Goal: Check status: Check status

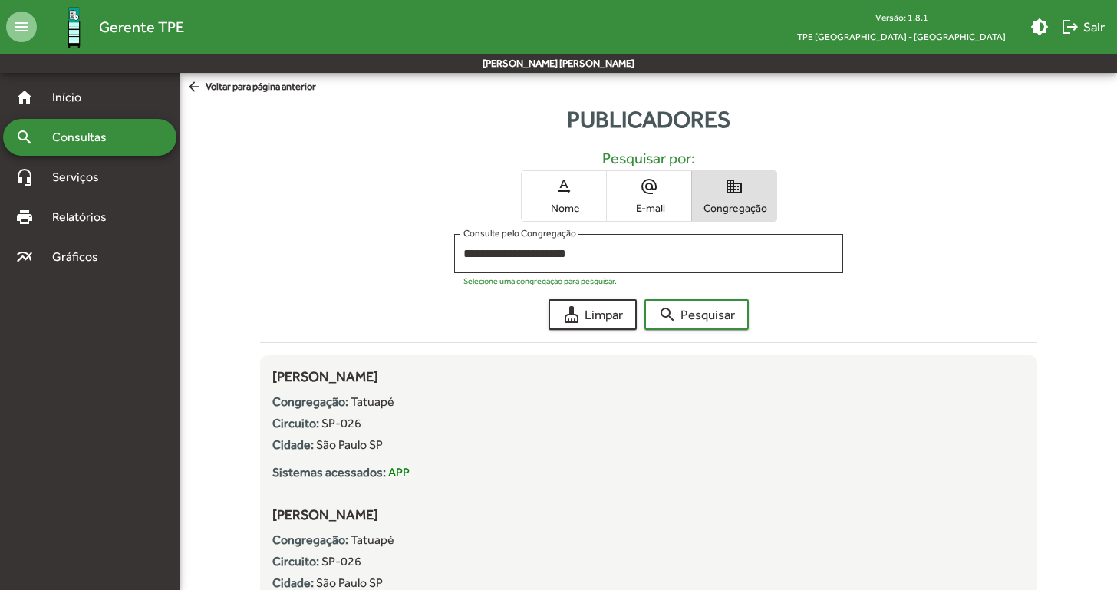
scroll to position [3266, 0]
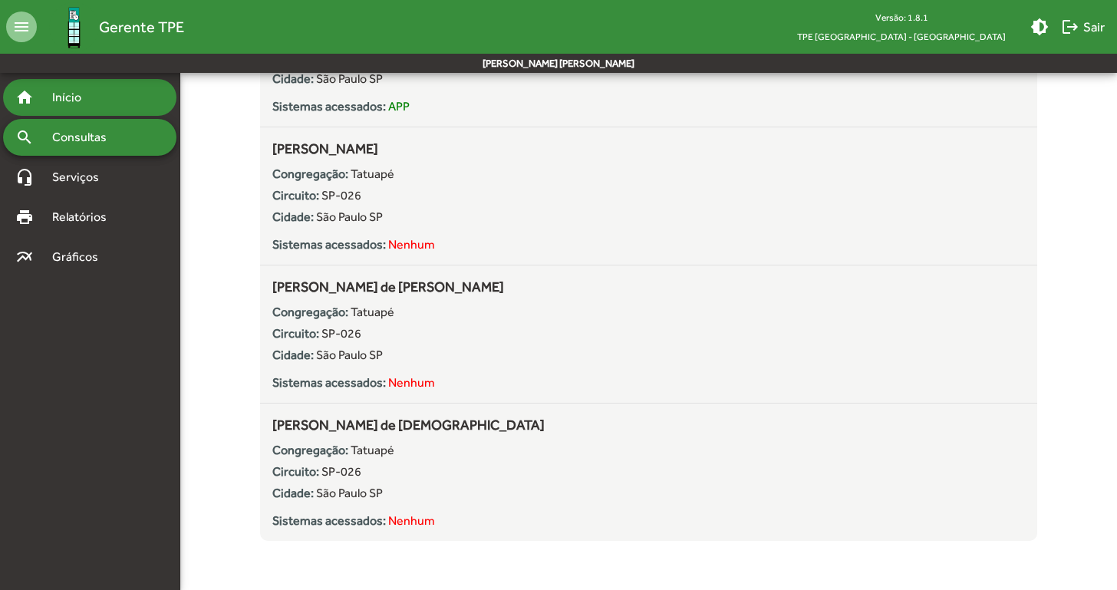
click at [71, 91] on span "Início" at bounding box center [73, 97] width 61 height 18
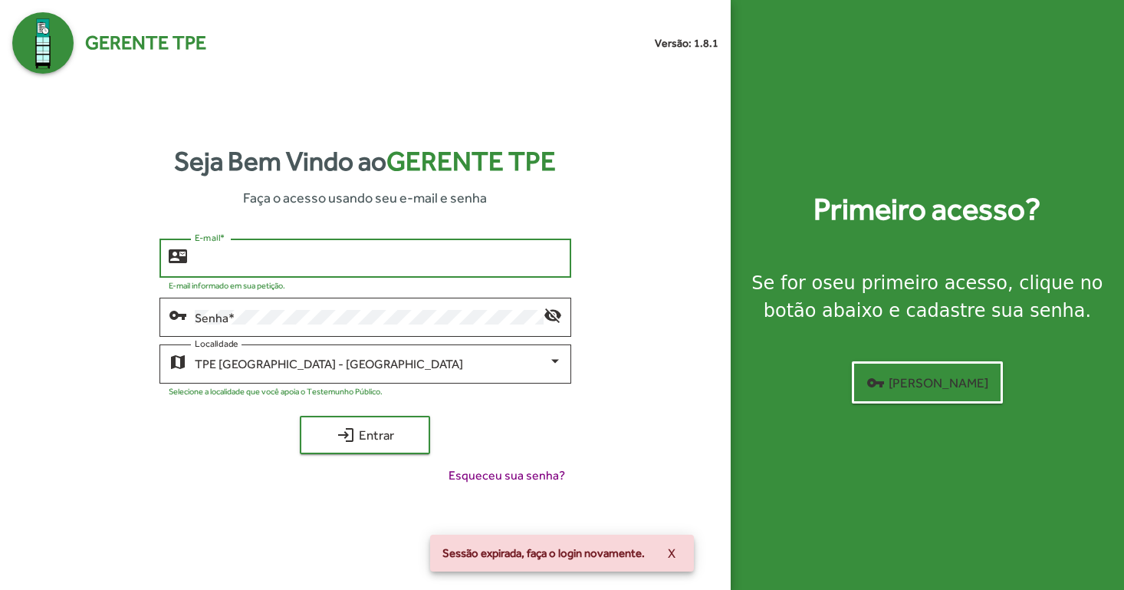
type input "**********"
click at [365, 435] on button "login Entrar" at bounding box center [365, 435] width 130 height 38
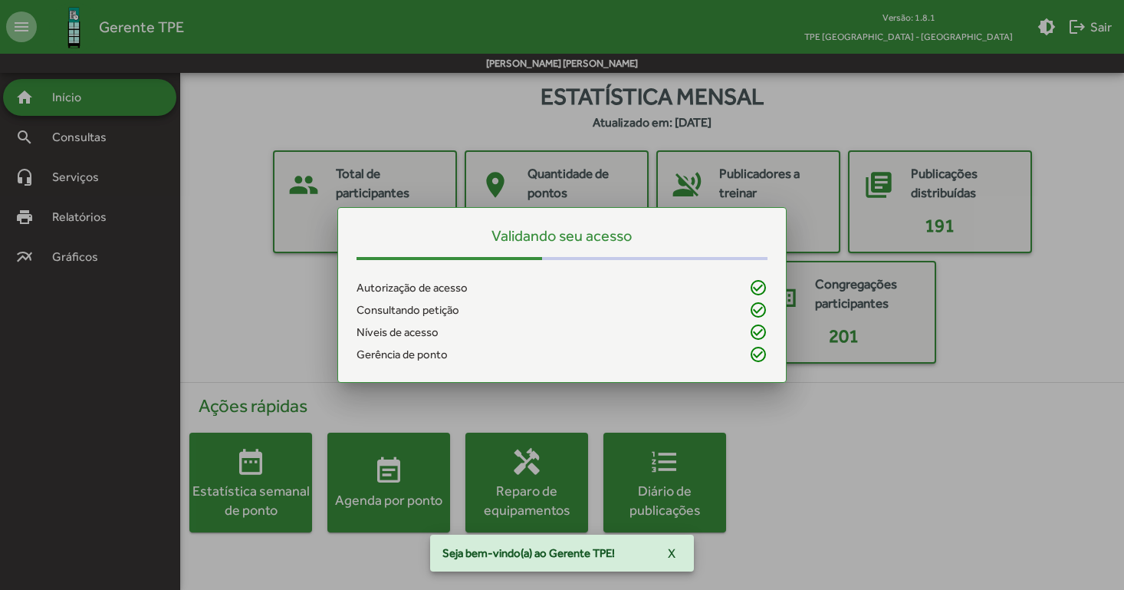
click at [87, 224] on div at bounding box center [562, 295] width 1124 height 590
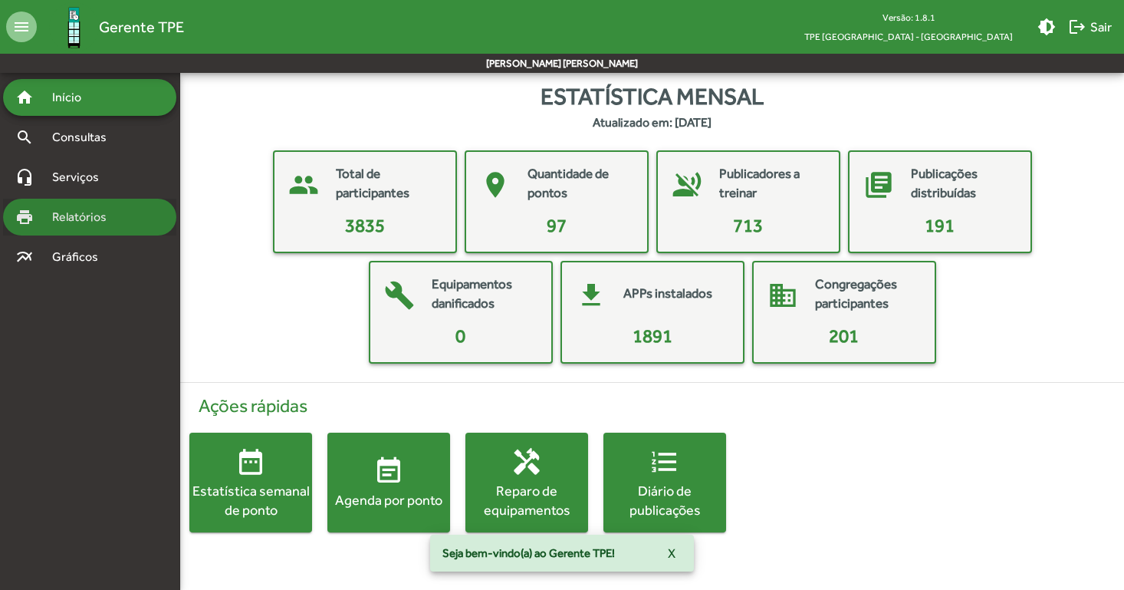
click at [86, 219] on span "Relatórios" at bounding box center [85, 217] width 84 height 18
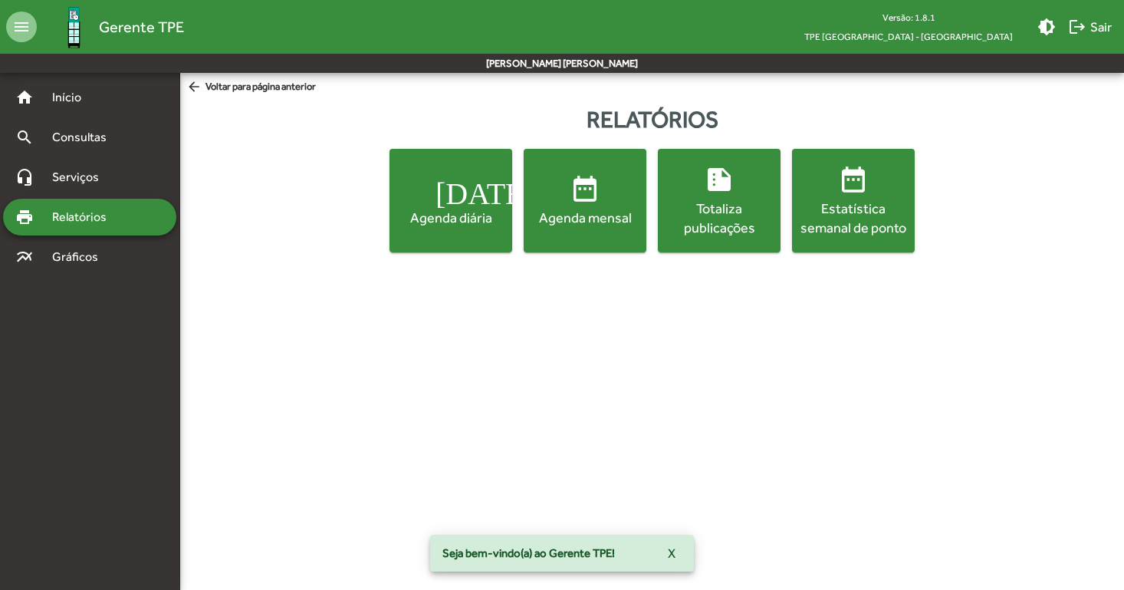
click at [476, 222] on div "Agenda diária" at bounding box center [451, 217] width 117 height 19
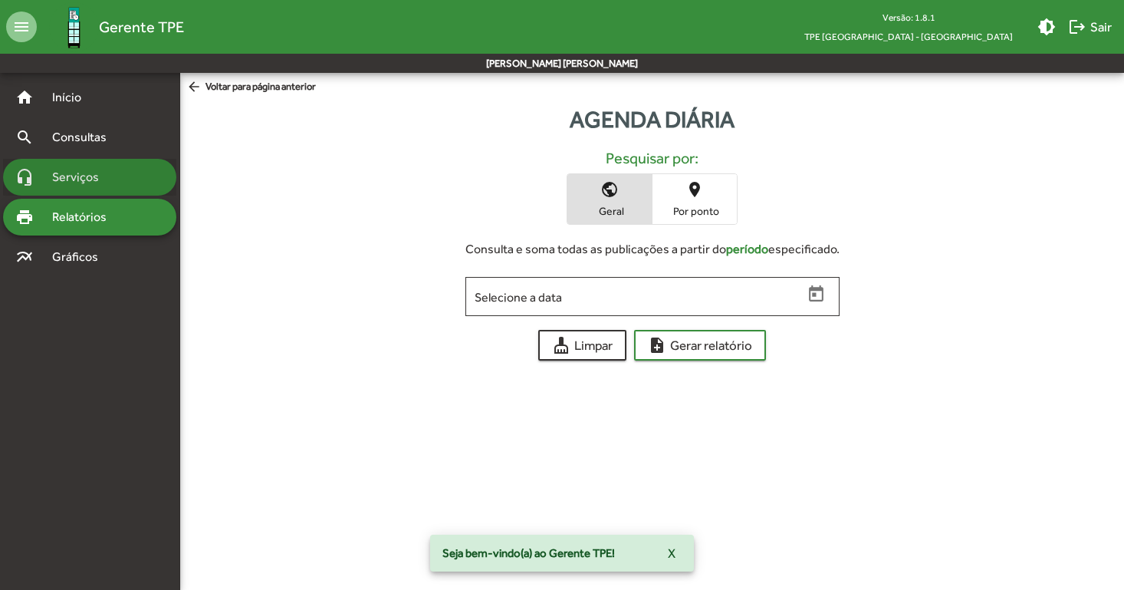
click at [90, 174] on span "Serviços" at bounding box center [81, 177] width 77 height 18
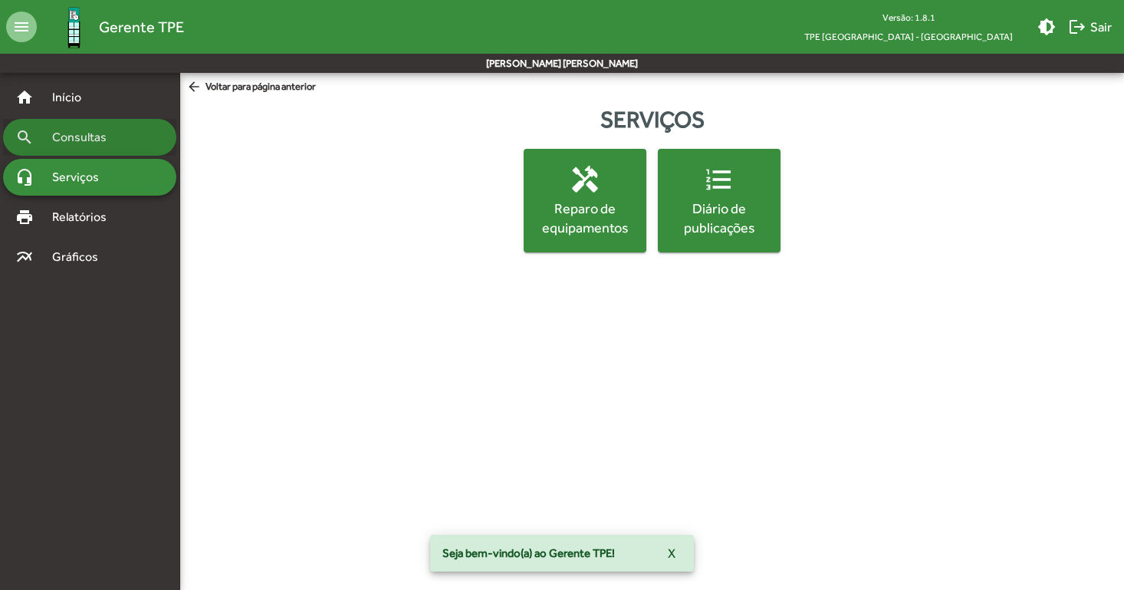
click at [91, 142] on span "Consultas" at bounding box center [85, 137] width 84 height 18
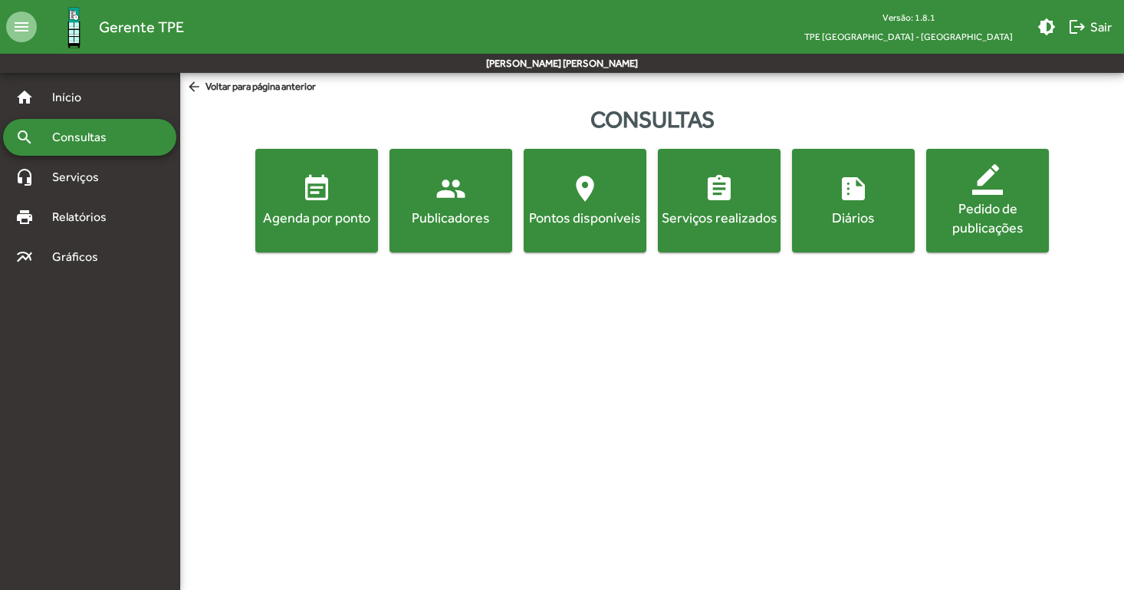
click at [276, 199] on span "event_note Agenda por ponto" at bounding box center [316, 200] width 117 height 54
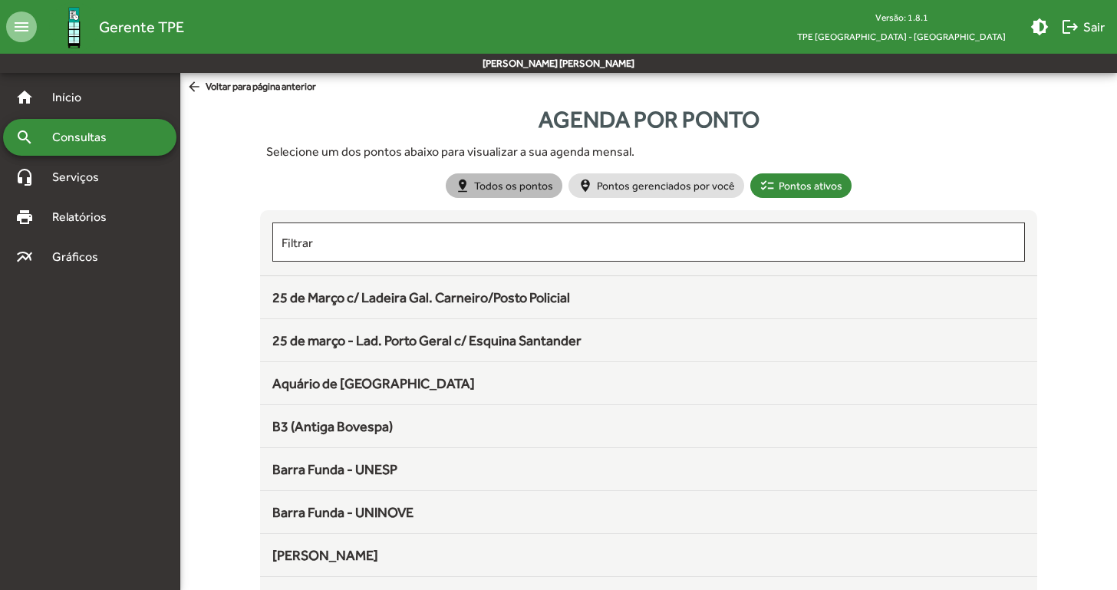
click at [598, 199] on div "pin_drop Todos os pontos person_pin_circle Pontos gerenciados por você checklis…" at bounding box center [649, 185] width 412 height 31
click at [614, 189] on mat-chip "person_pin_circle Pontos gerenciados por você" at bounding box center [656, 185] width 176 height 25
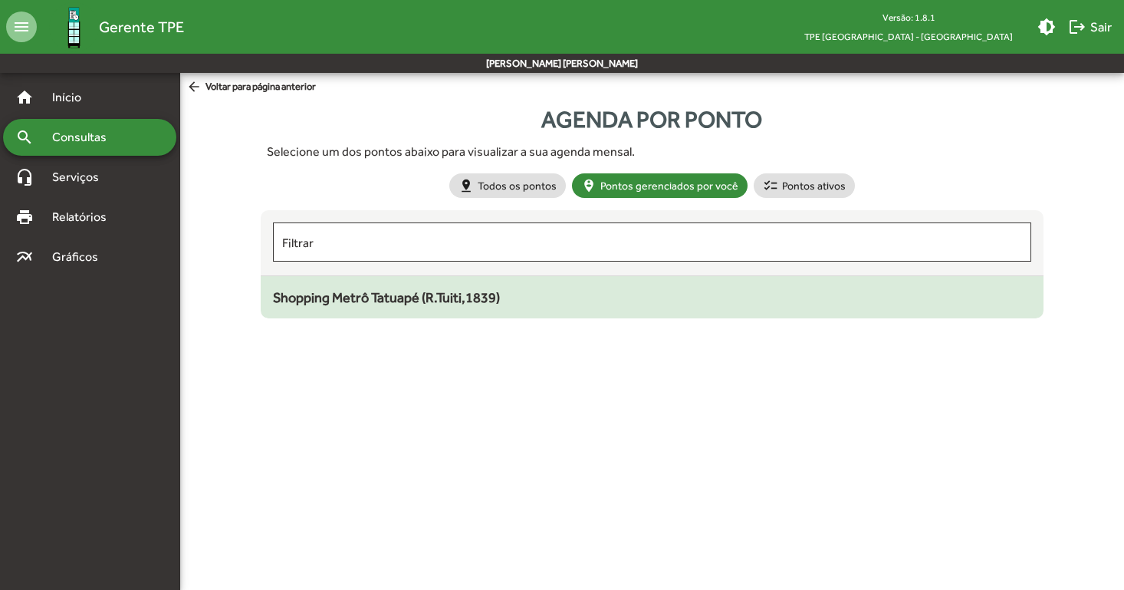
click at [453, 304] on span "Shopping Metrô Tatuapé (R.Tuiti,1839)" at bounding box center [386, 297] width 227 height 16
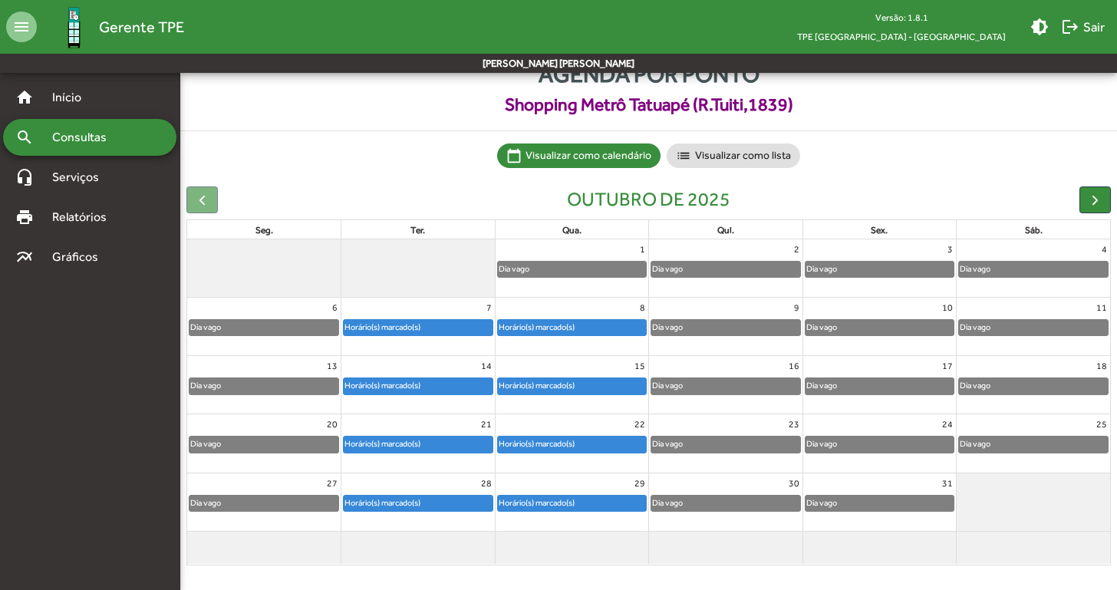
scroll to position [44, 0]
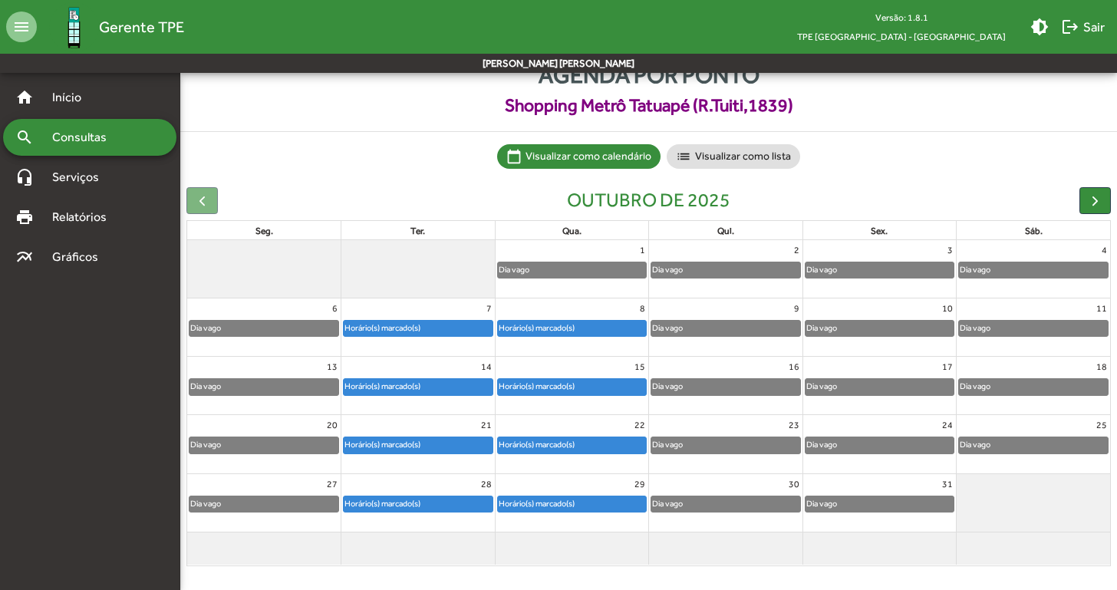
click at [568, 330] on div "Horário(s) marcado(s)" at bounding box center [536, 328] width 77 height 15
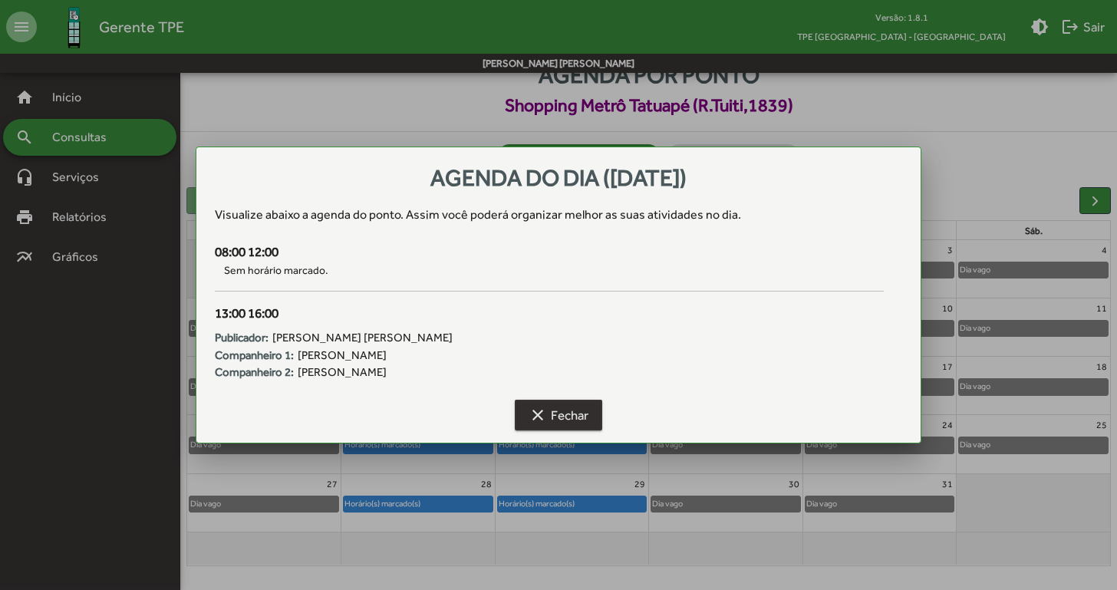
click at [592, 419] on button "clear Fechar" at bounding box center [558, 415] width 87 height 31
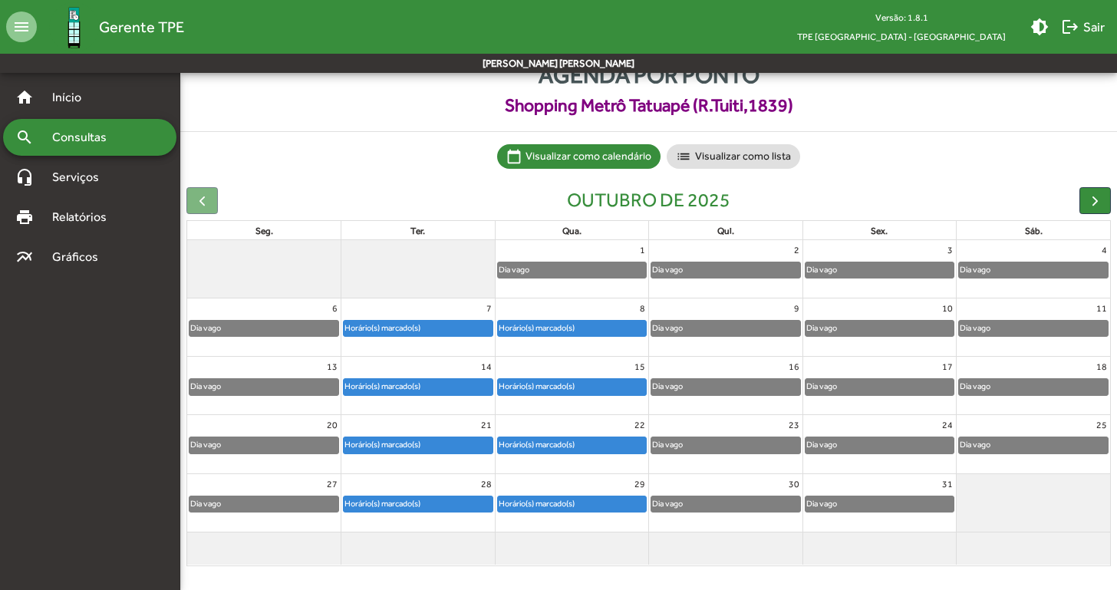
click at [451, 324] on div "Horário(s) marcado(s)" at bounding box center [418, 328] width 149 height 15
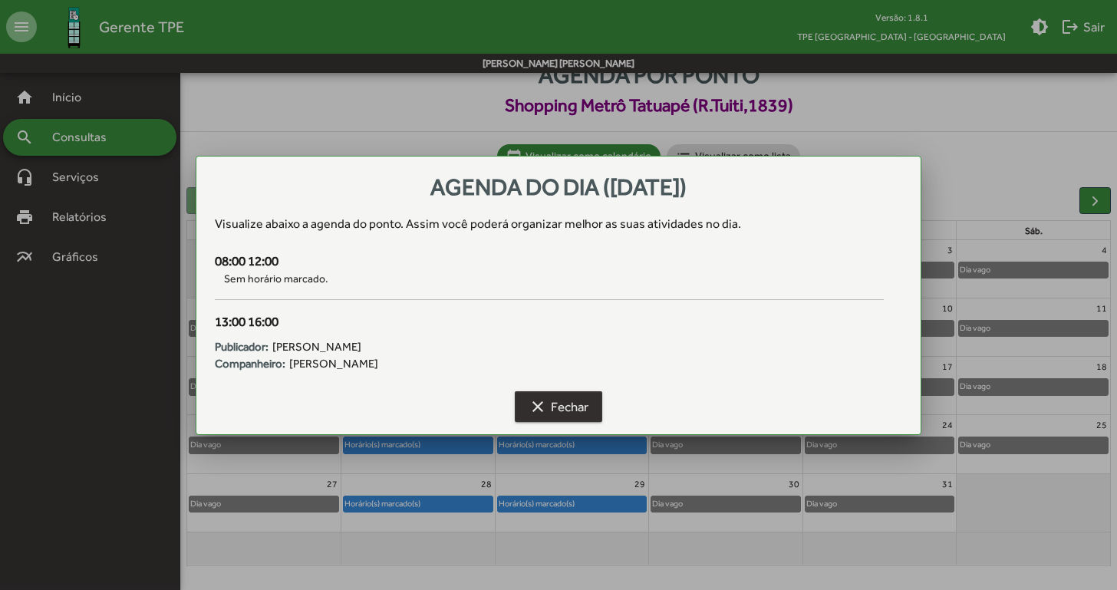
click at [566, 415] on span "clear Fechar" at bounding box center [558, 407] width 60 height 28
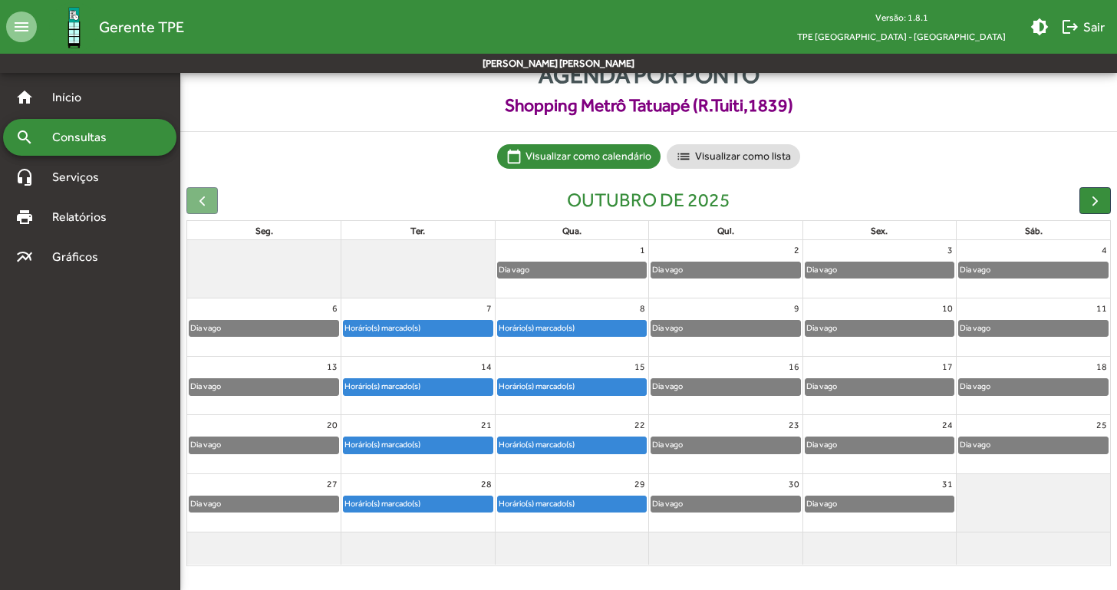
click at [593, 396] on div at bounding box center [571, 397] width 153 height 2
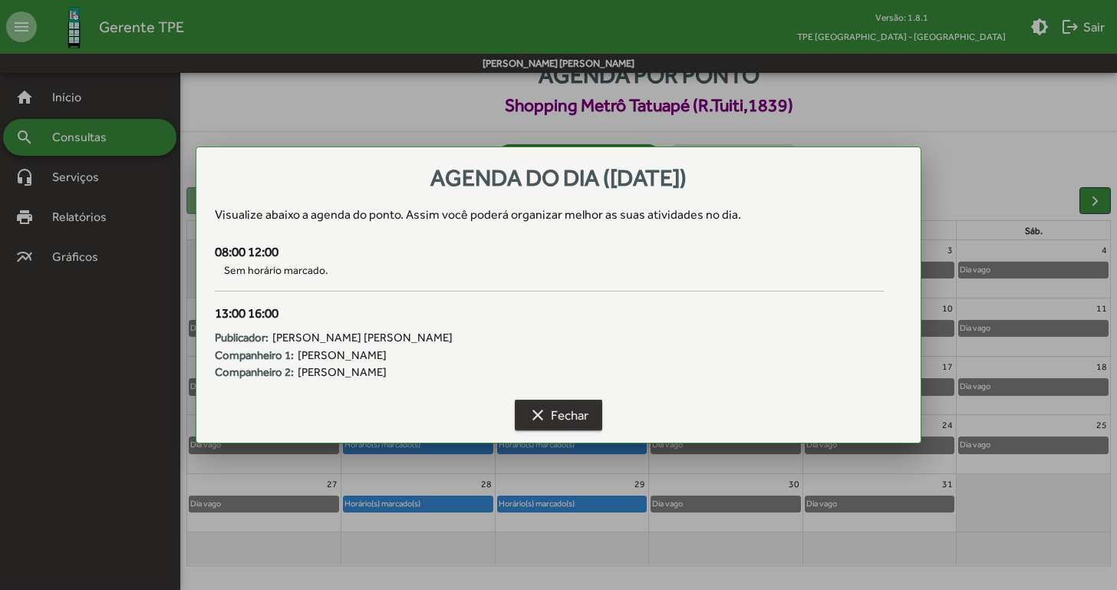
click at [552, 423] on span "clear Fechar" at bounding box center [558, 415] width 60 height 28
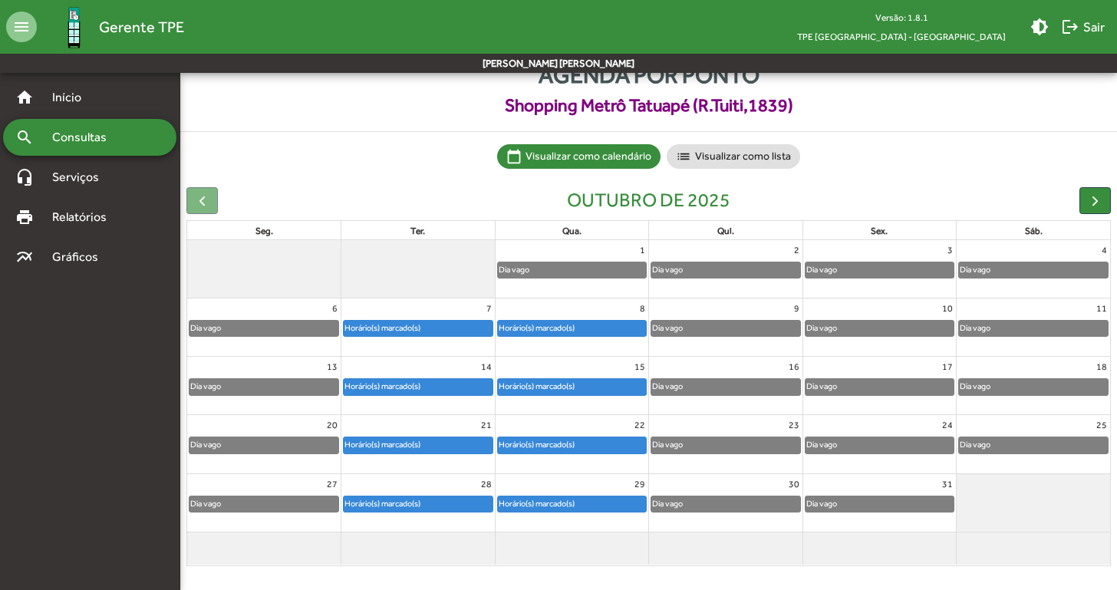
click at [442, 417] on div "21" at bounding box center [417, 425] width 153 height 20
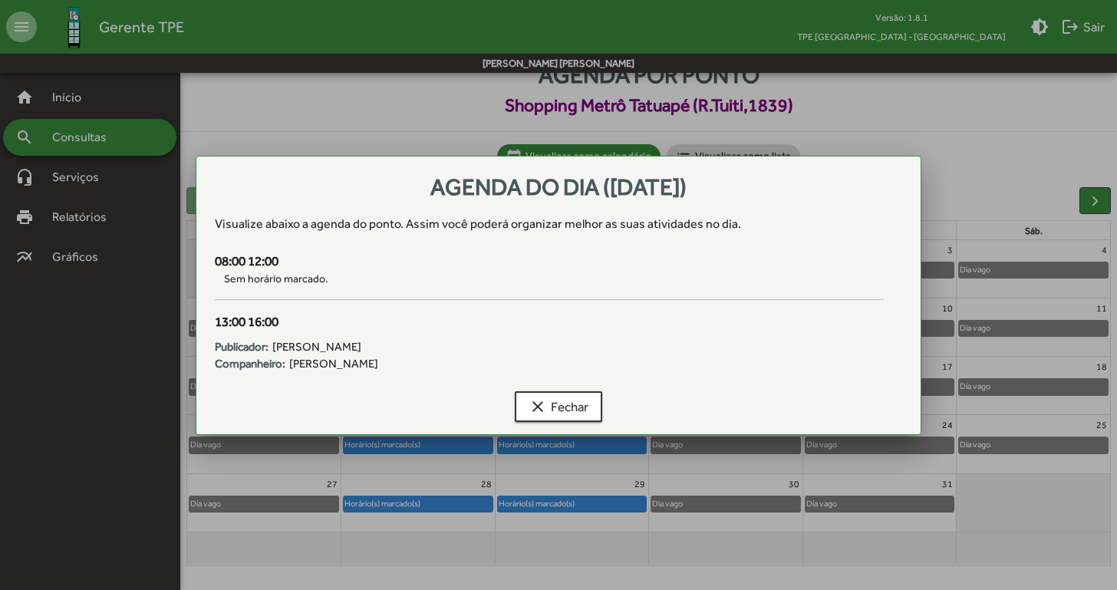
click at [1096, 181] on div at bounding box center [558, 295] width 1117 height 590
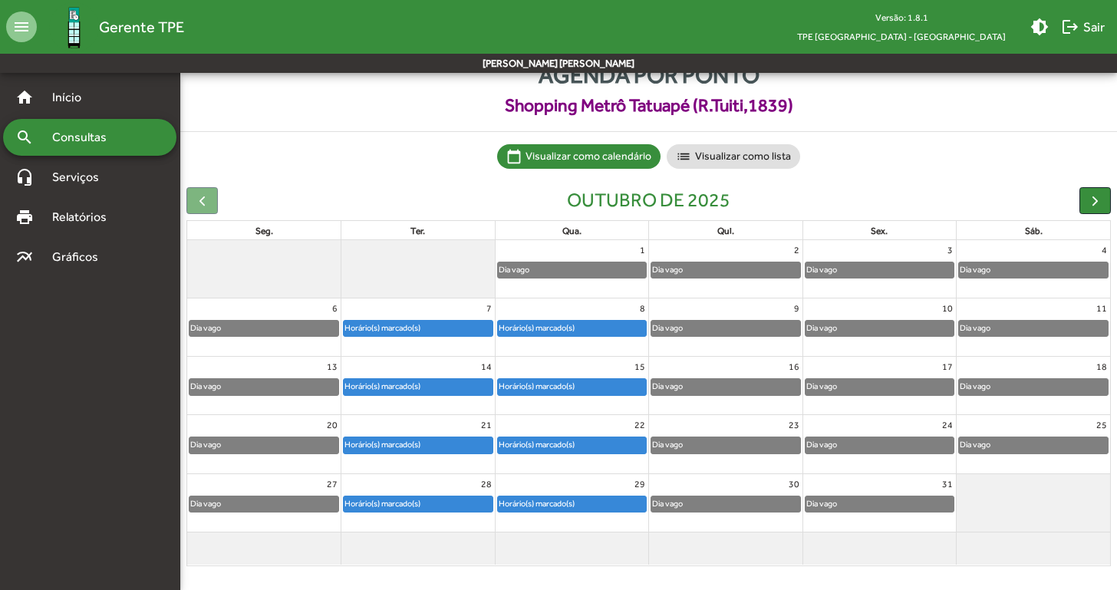
click at [1095, 196] on span "button" at bounding box center [1095, 201] width 16 height 16
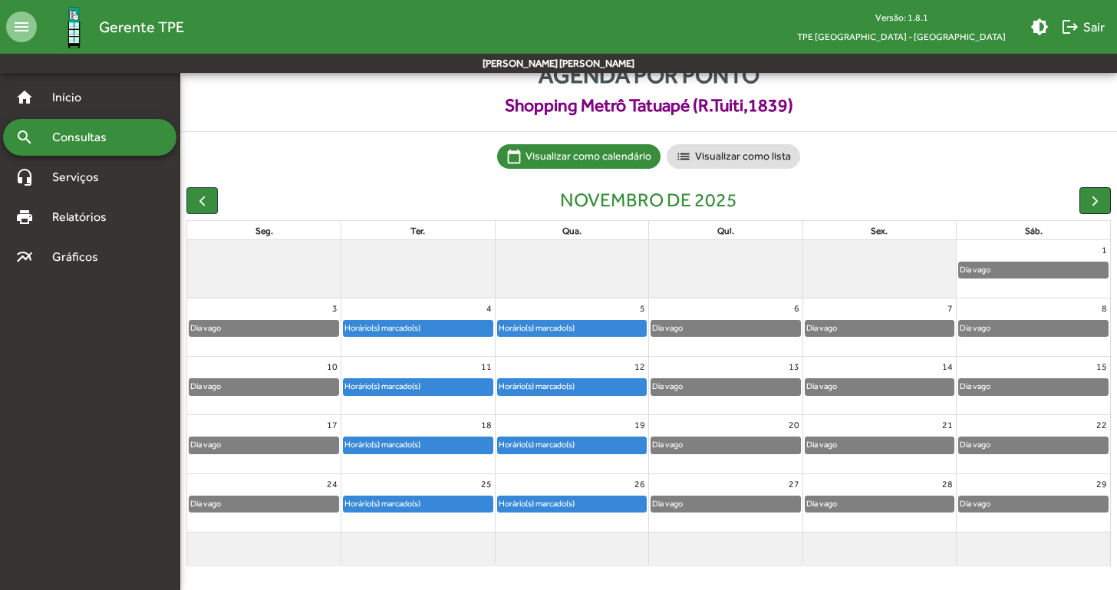
click at [1092, 206] on span "button" at bounding box center [1095, 201] width 16 height 16
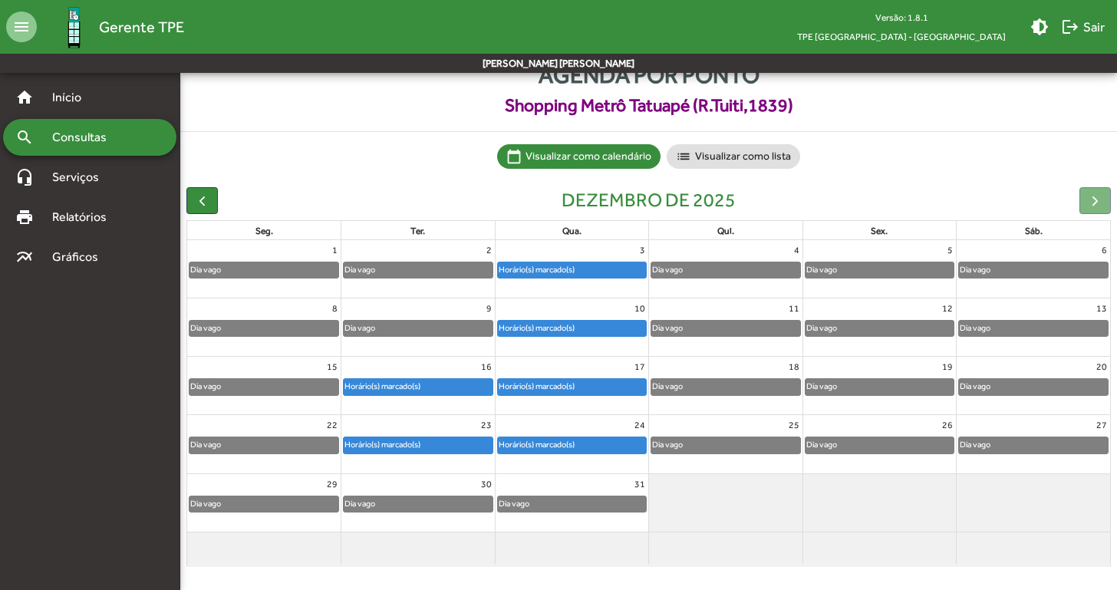
click at [1092, 206] on div at bounding box center [1094, 200] width 31 height 27
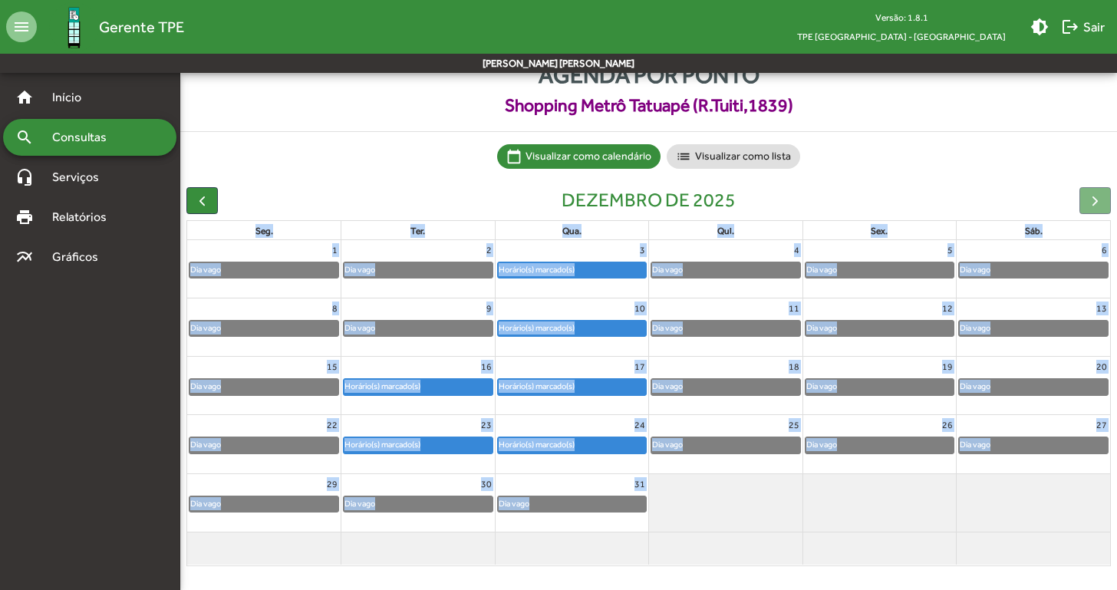
click at [1092, 206] on div at bounding box center [1094, 200] width 31 height 27
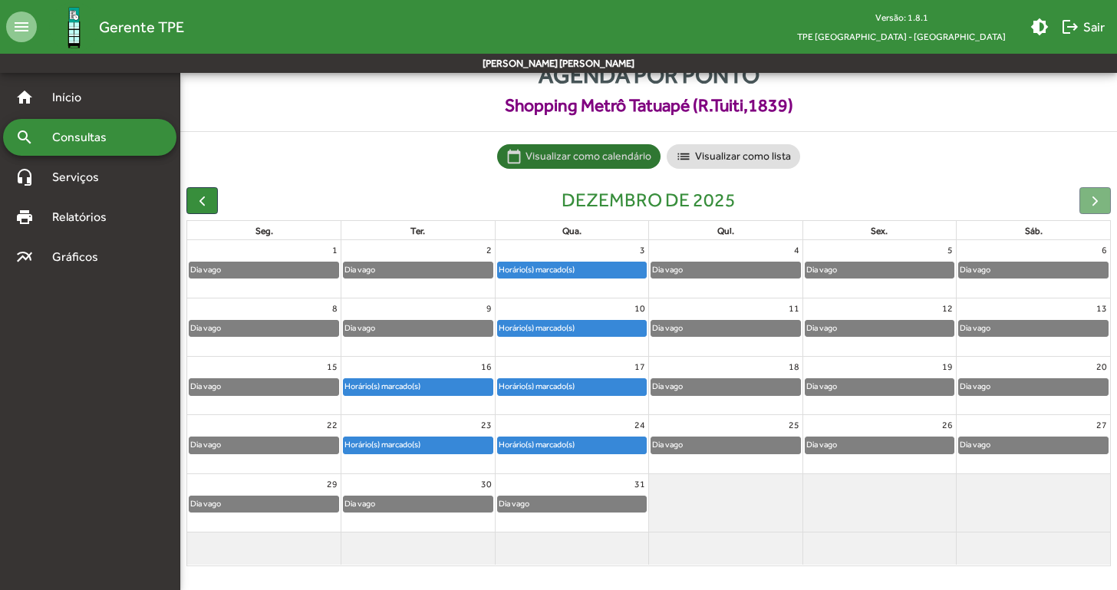
click at [375, 162] on mat-chip-list "calendar_today Visualizar como calendário list Visualizar como lista" at bounding box center [648, 156] width 937 height 25
click at [206, 200] on span "button" at bounding box center [202, 201] width 16 height 16
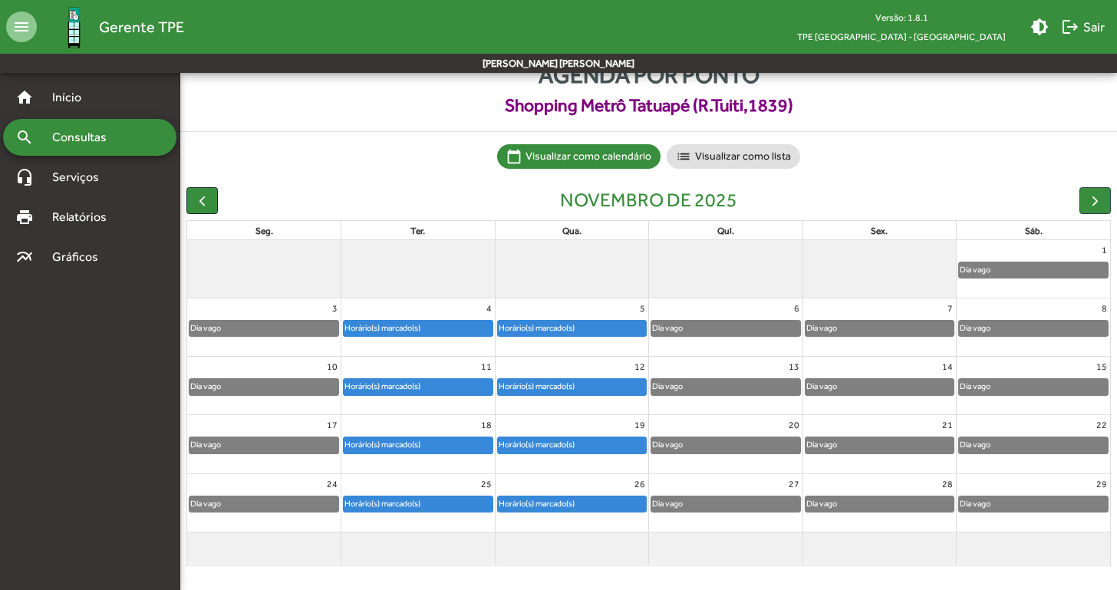
click at [206, 200] on span "button" at bounding box center [202, 201] width 16 height 16
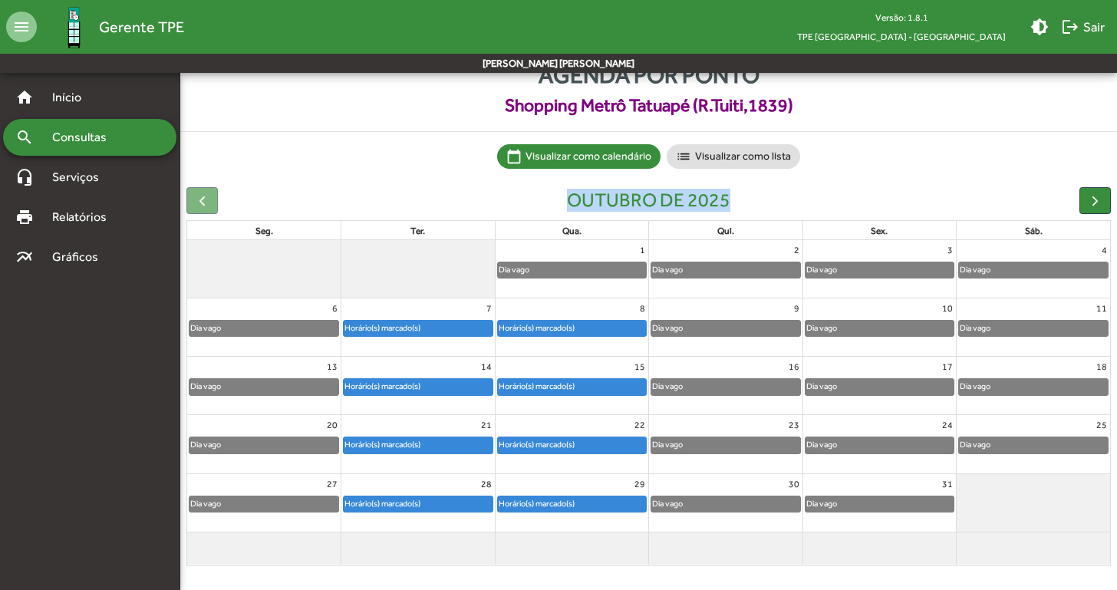
click at [206, 200] on div at bounding box center [201, 200] width 31 height 27
click at [582, 329] on div "Horário(s) marcado(s)" at bounding box center [572, 328] width 149 height 15
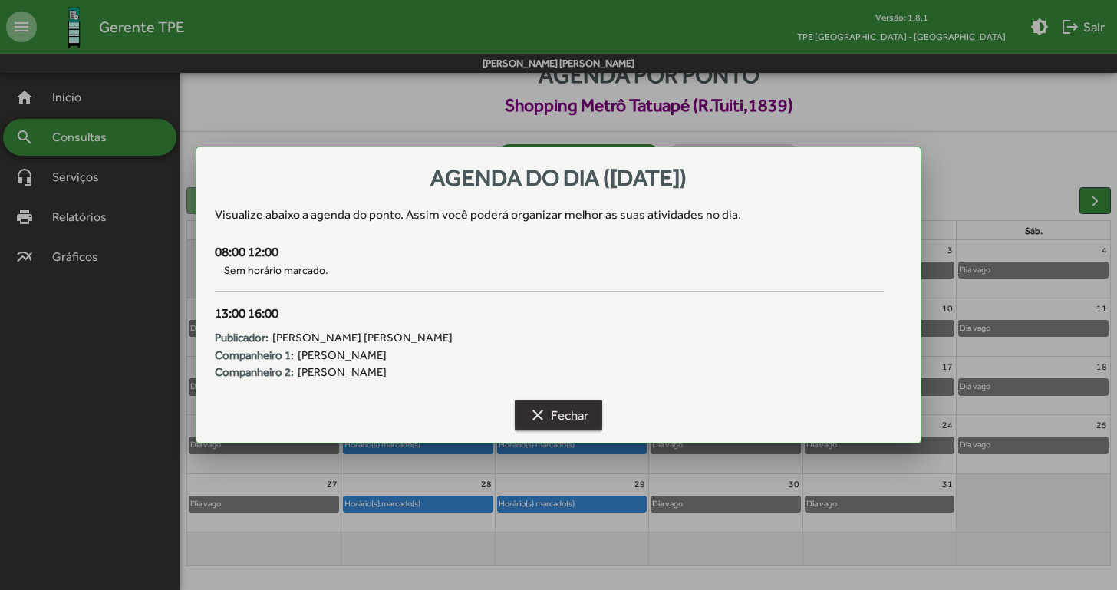
click at [582, 410] on span "clear Fechar" at bounding box center [558, 415] width 60 height 28
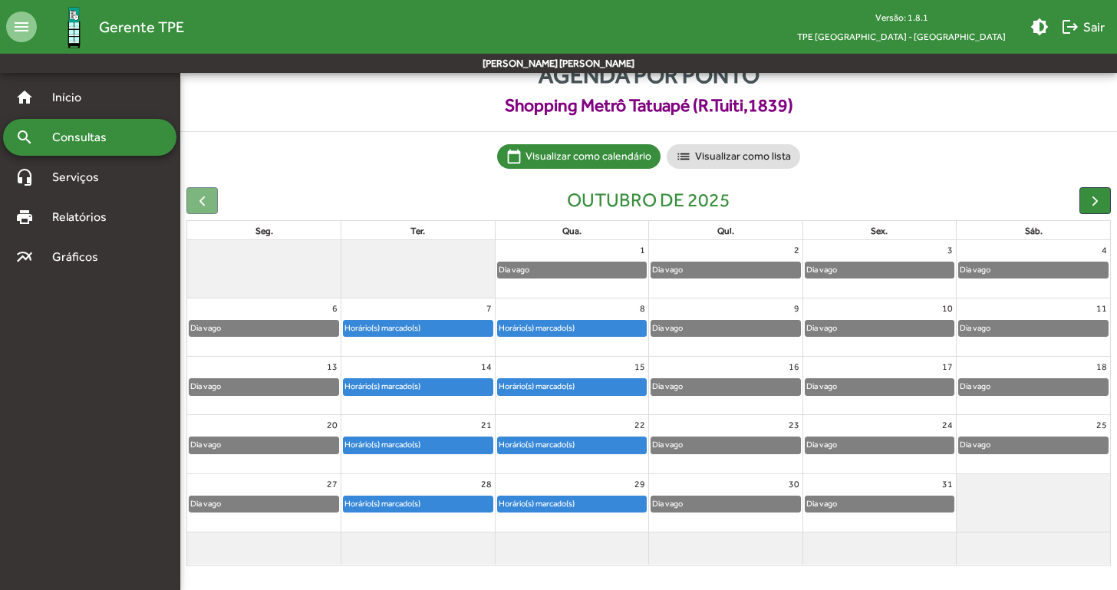
click at [372, 331] on div "Horário(s) marcado(s)" at bounding box center [382, 328] width 77 height 15
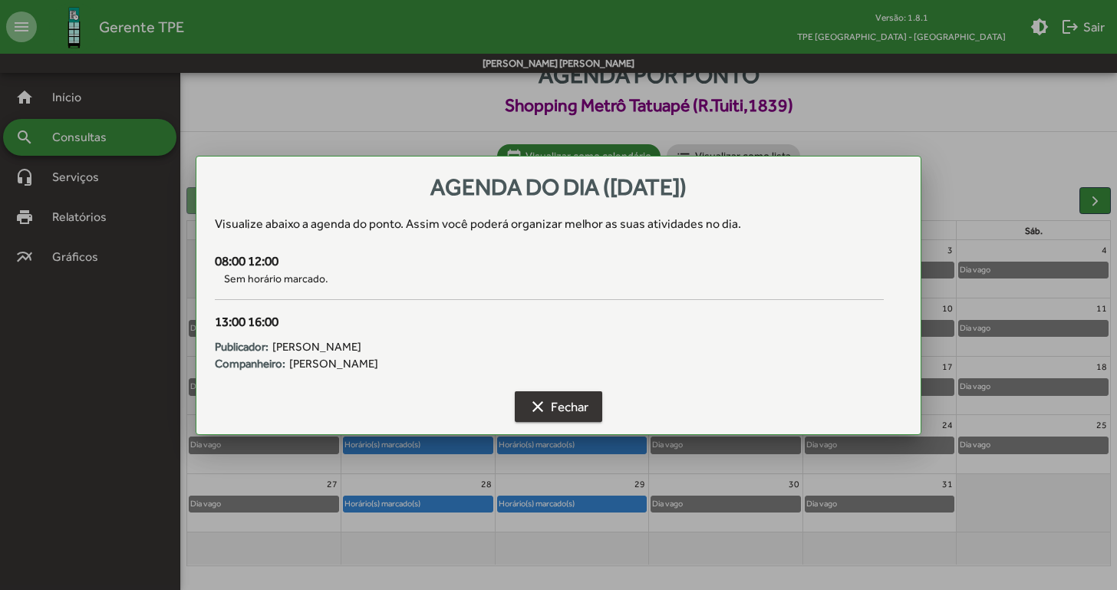
click at [569, 400] on span "clear Fechar" at bounding box center [558, 407] width 60 height 28
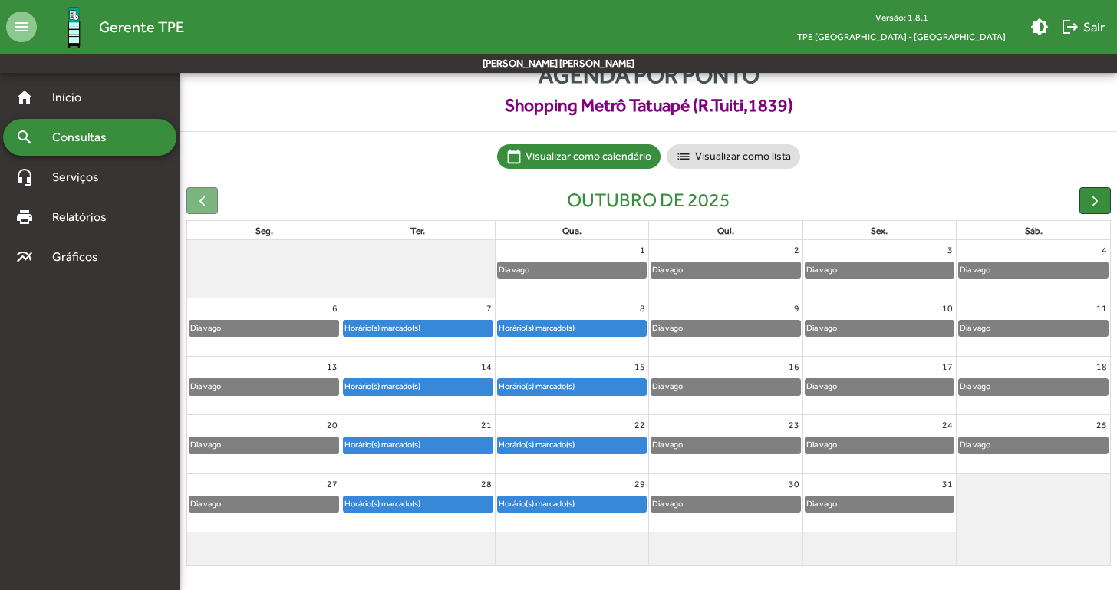
click at [568, 328] on div "Horário(s) marcado(s)" at bounding box center [536, 328] width 77 height 15
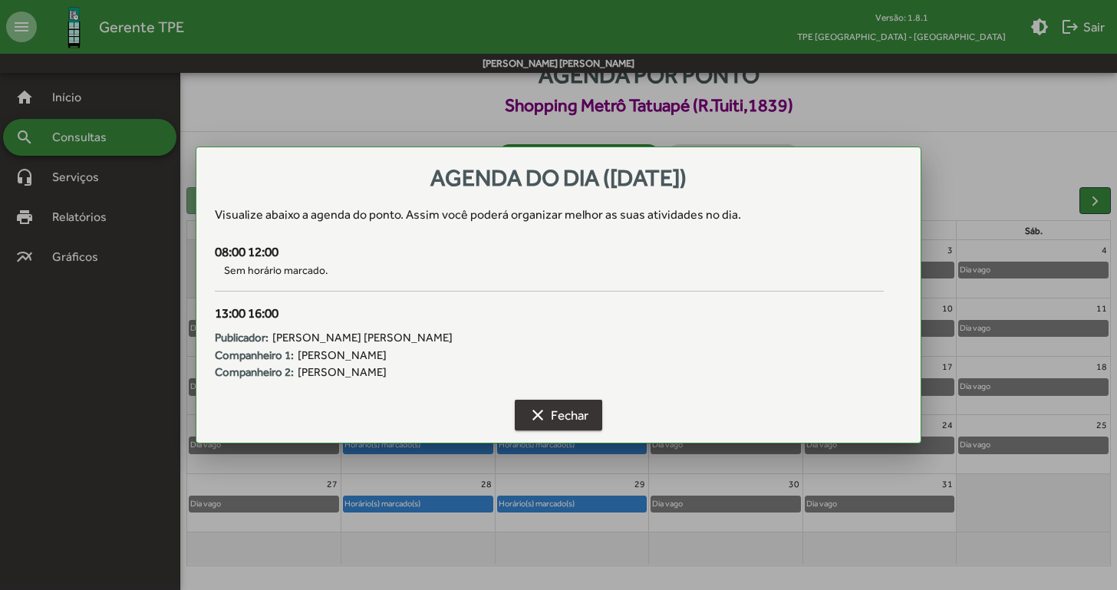
click at [538, 403] on span "clear Fechar" at bounding box center [558, 415] width 60 height 28
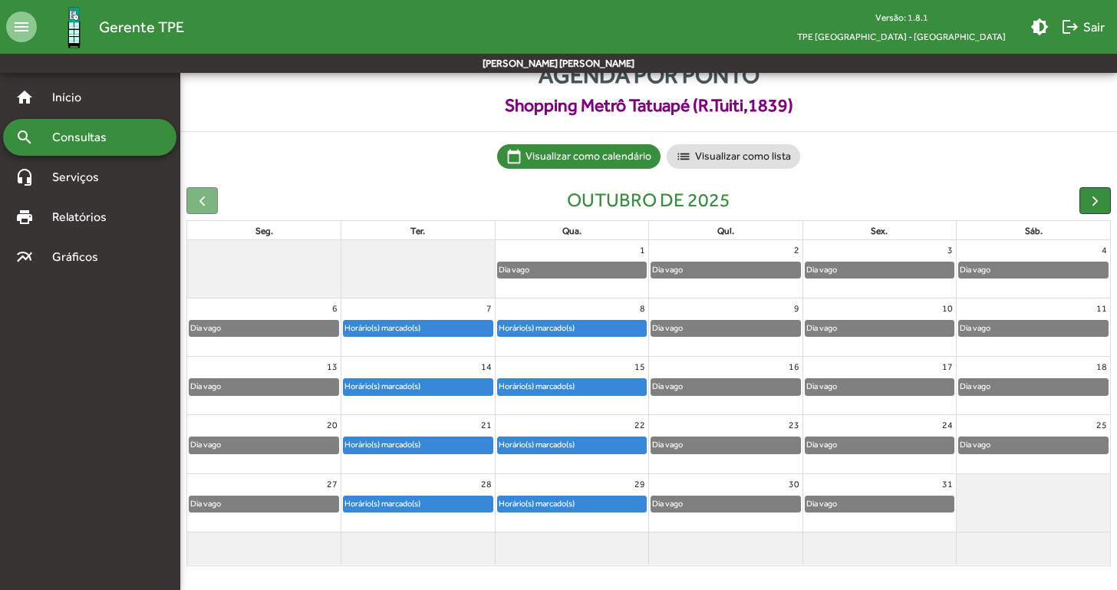
click at [439, 319] on div "Horário(s) marcado(s)" at bounding box center [417, 328] width 153 height 18
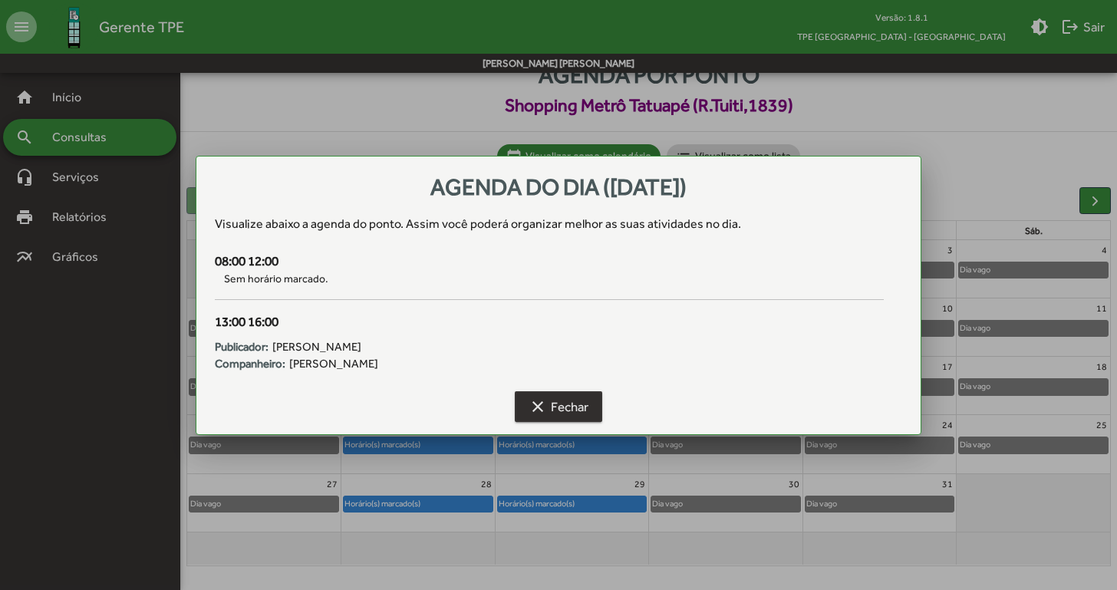
click at [533, 399] on mat-icon "clear" at bounding box center [537, 406] width 18 height 18
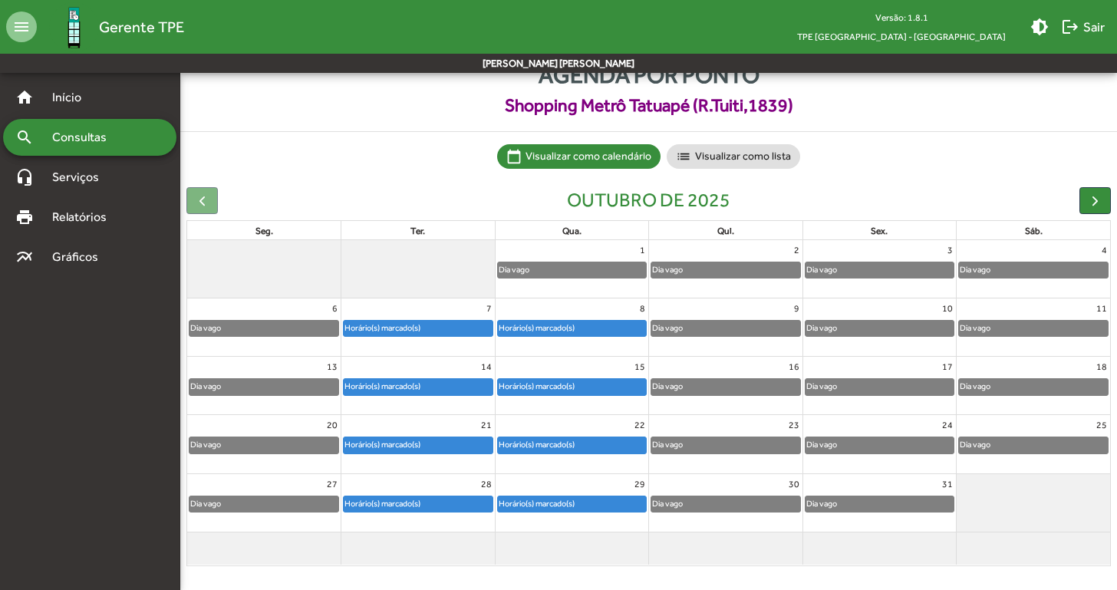
click at [545, 324] on div "Horário(s) marcado(s)" at bounding box center [536, 328] width 77 height 15
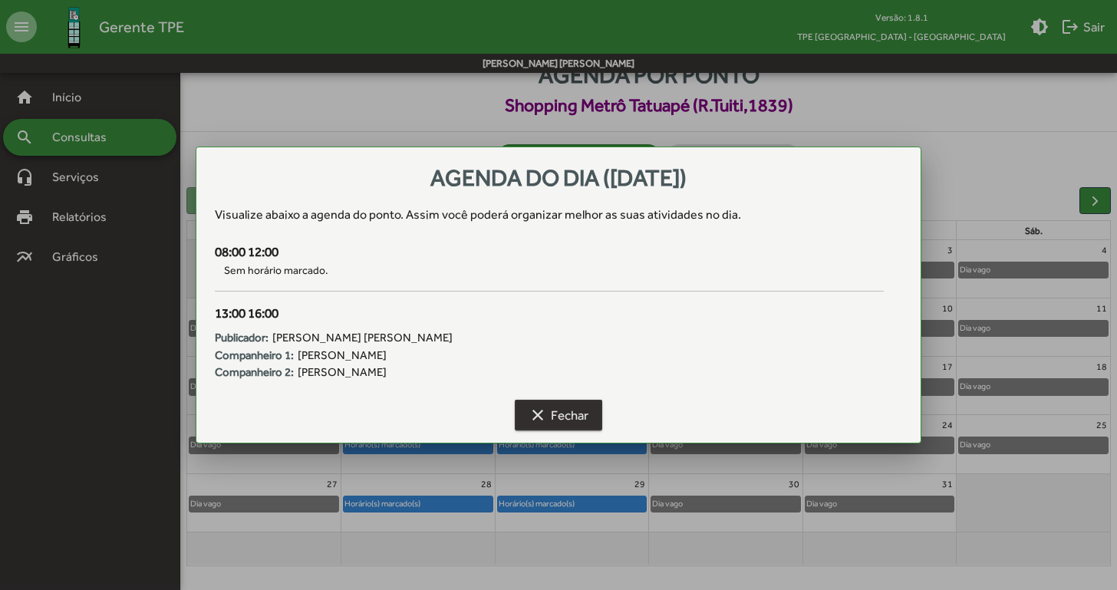
click at [555, 419] on span "clear Fechar" at bounding box center [558, 415] width 60 height 28
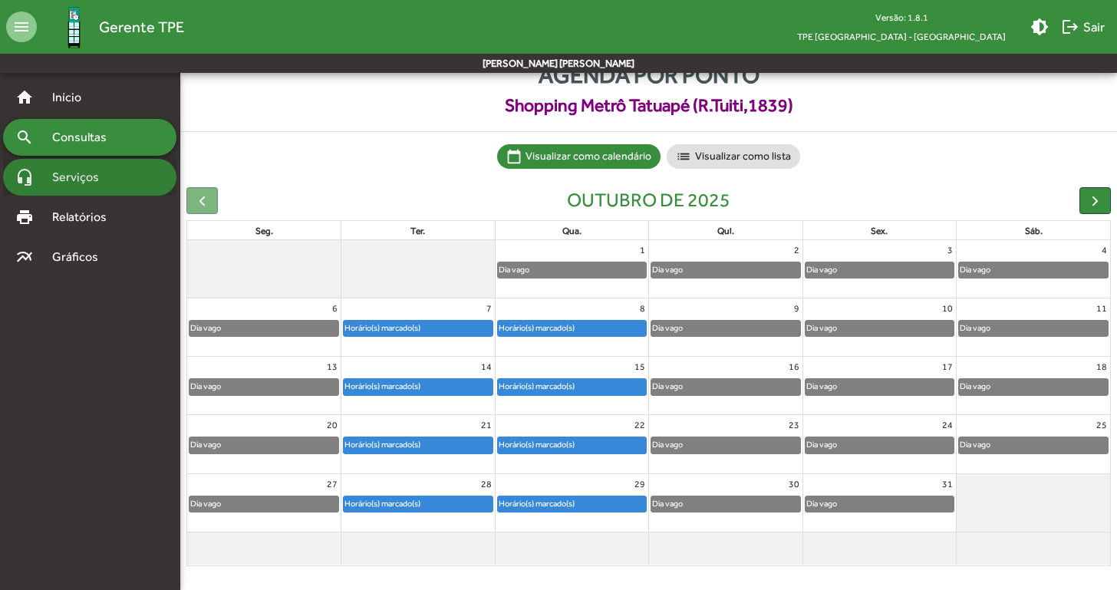
click at [107, 192] on div "headset_mic Serviços" at bounding box center [89, 177] width 173 height 37
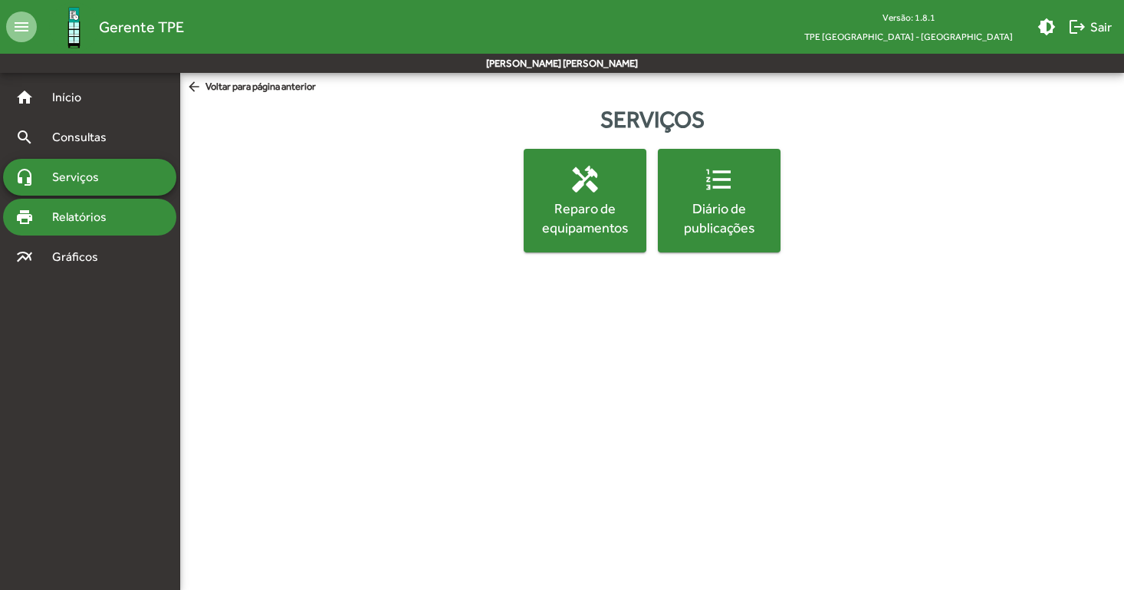
click at [104, 222] on span "Relatórios" at bounding box center [85, 217] width 84 height 18
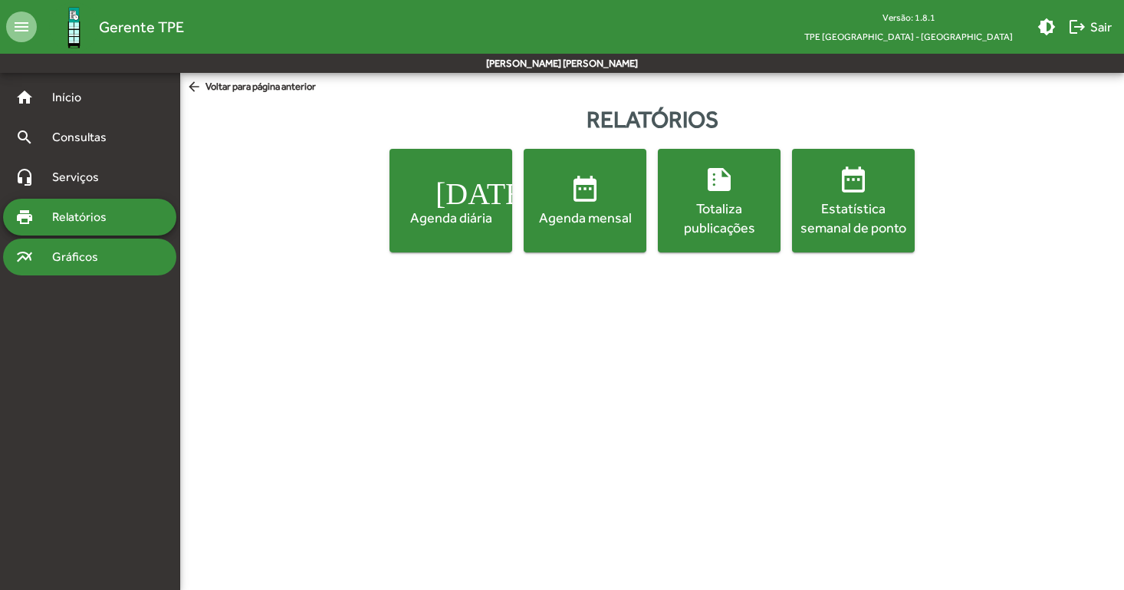
click at [99, 250] on span "Gráficos" at bounding box center [81, 257] width 76 height 18
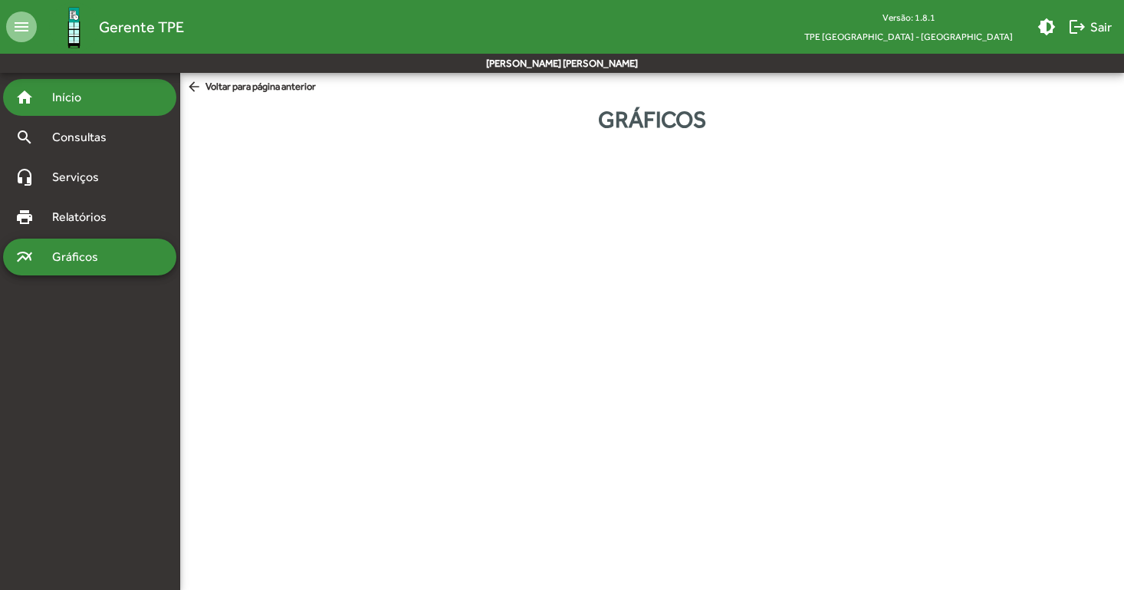
click at [129, 96] on div "home Início" at bounding box center [89, 97] width 173 height 37
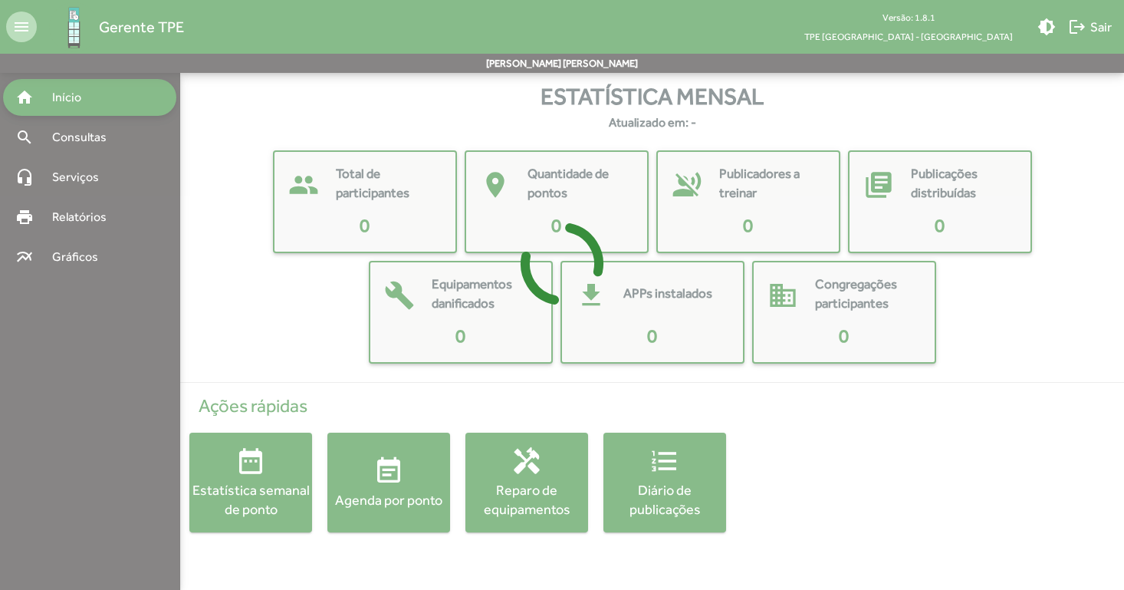
click at [119, 139] on div at bounding box center [562, 295] width 1124 height 590
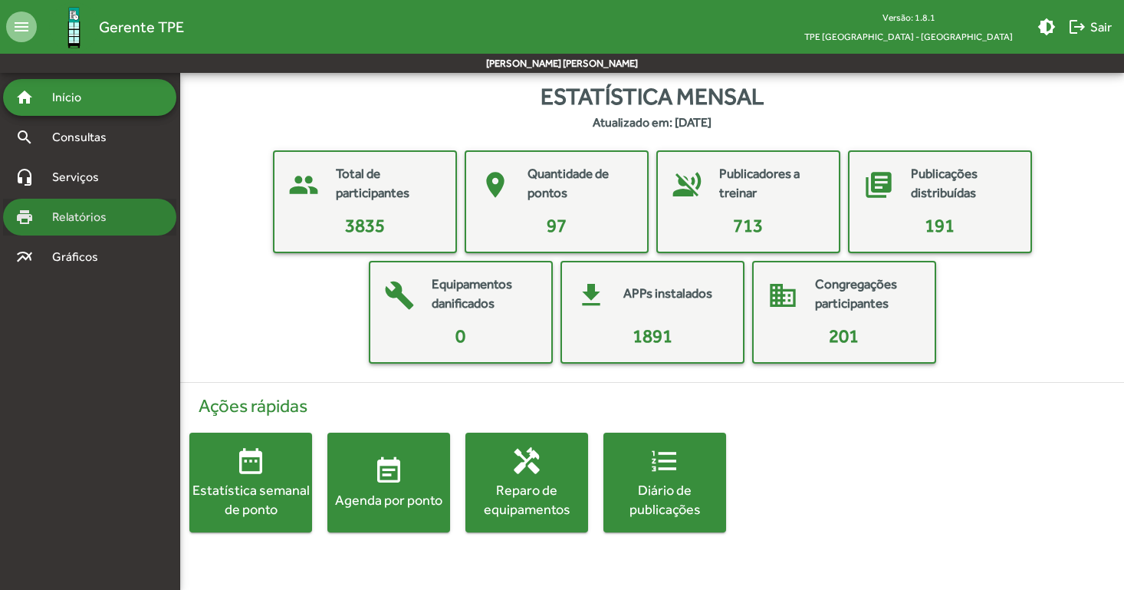
click at [122, 229] on div "print Relatórios" at bounding box center [89, 217] width 173 height 37
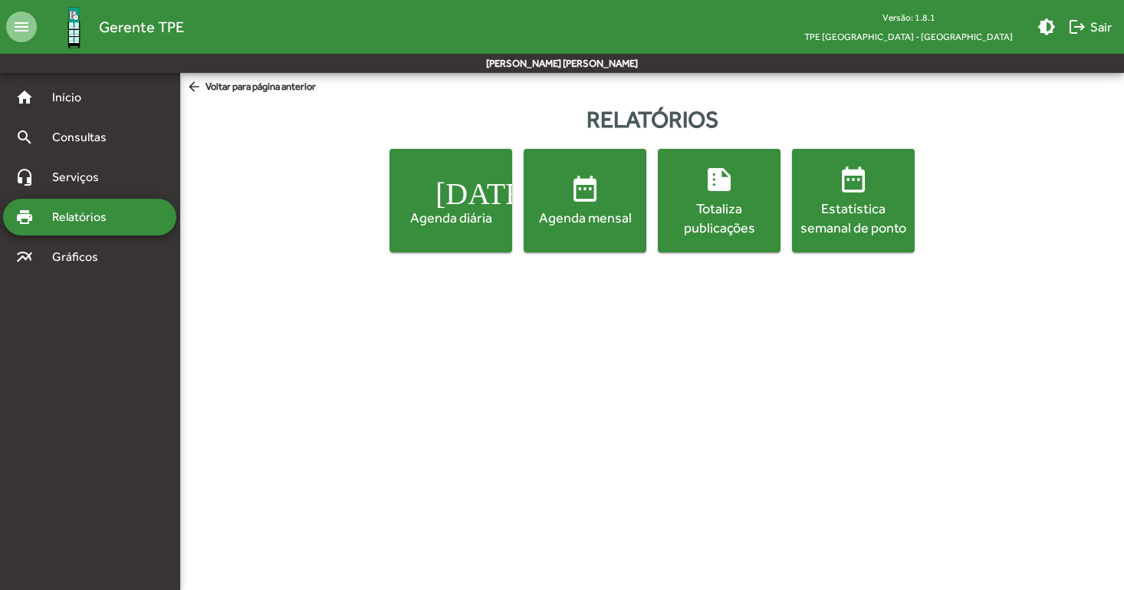
click at [453, 219] on div "Agenda diária" at bounding box center [451, 217] width 117 height 19
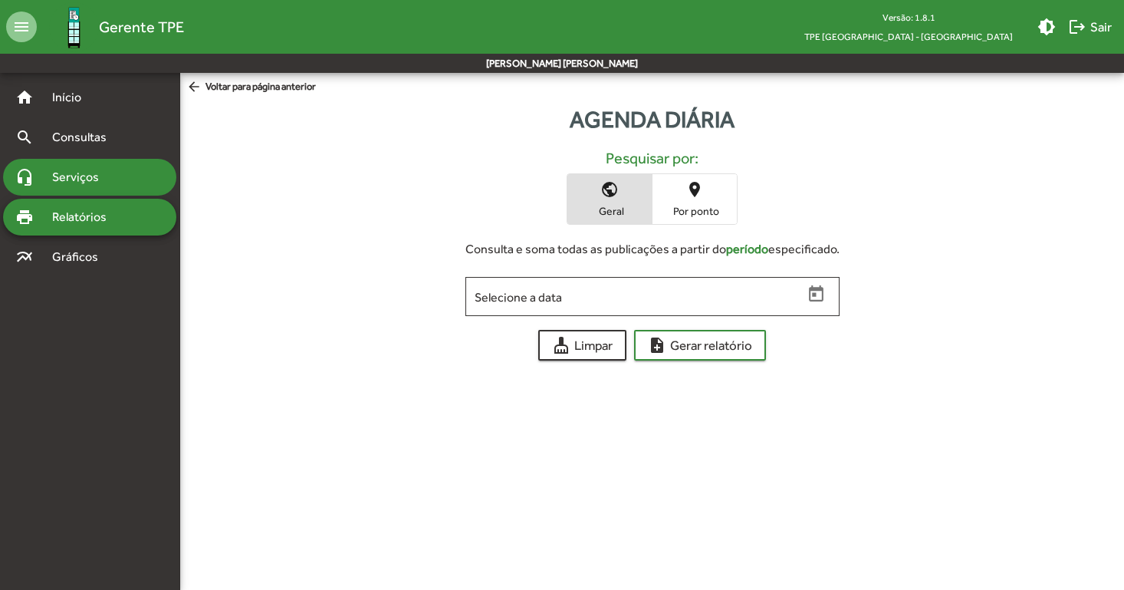
click at [93, 184] on span "Serviços" at bounding box center [81, 177] width 77 height 18
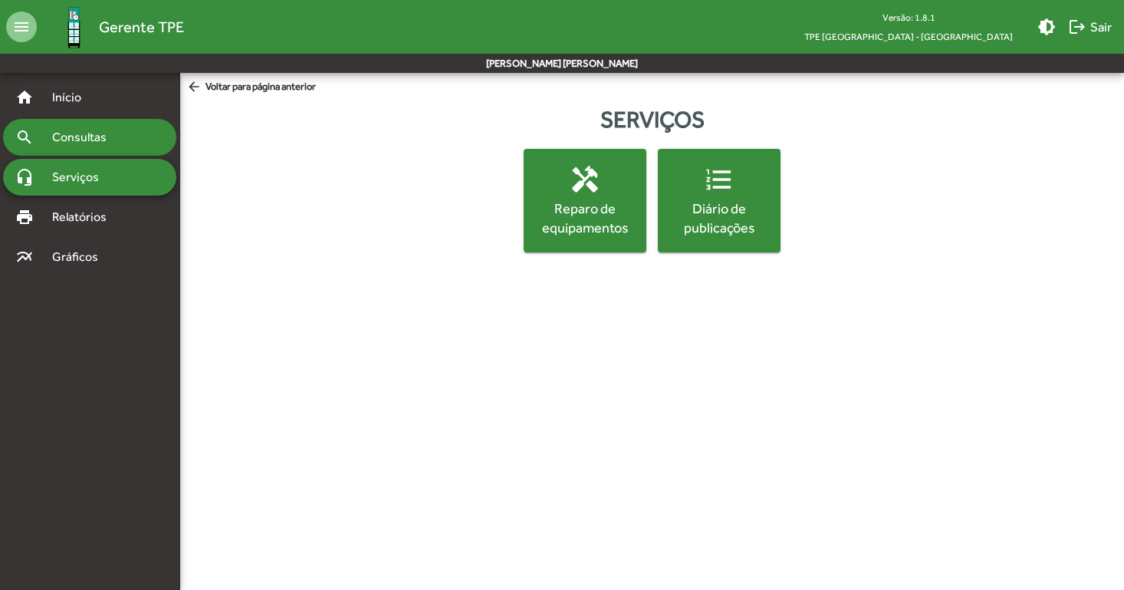
click at [120, 133] on span "Consultas" at bounding box center [85, 137] width 84 height 18
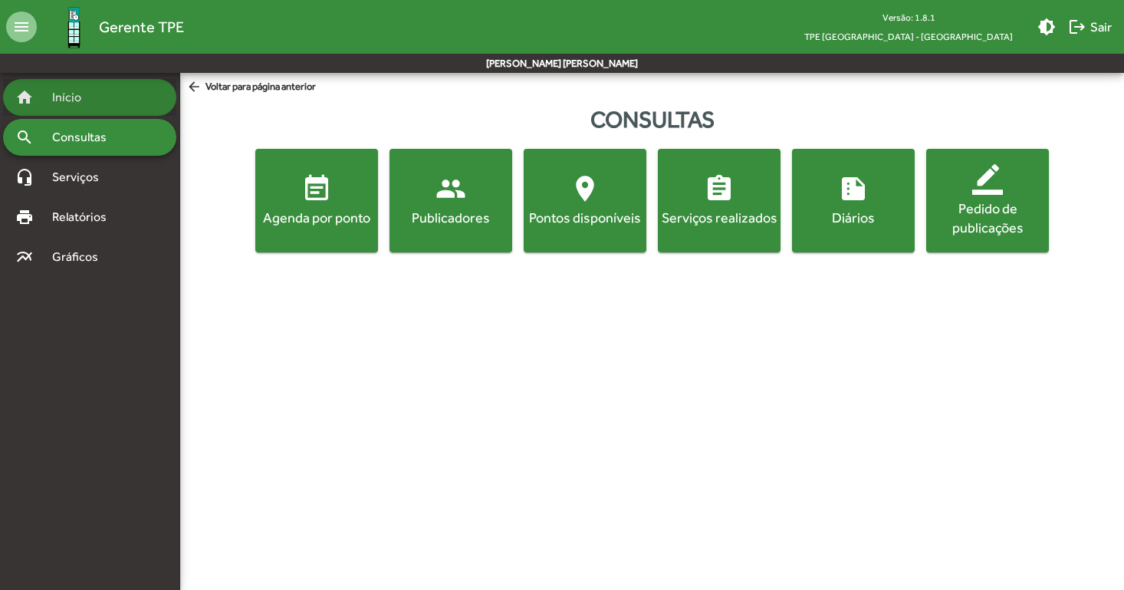
click at [114, 103] on div "home Início" at bounding box center [89, 97] width 173 height 37
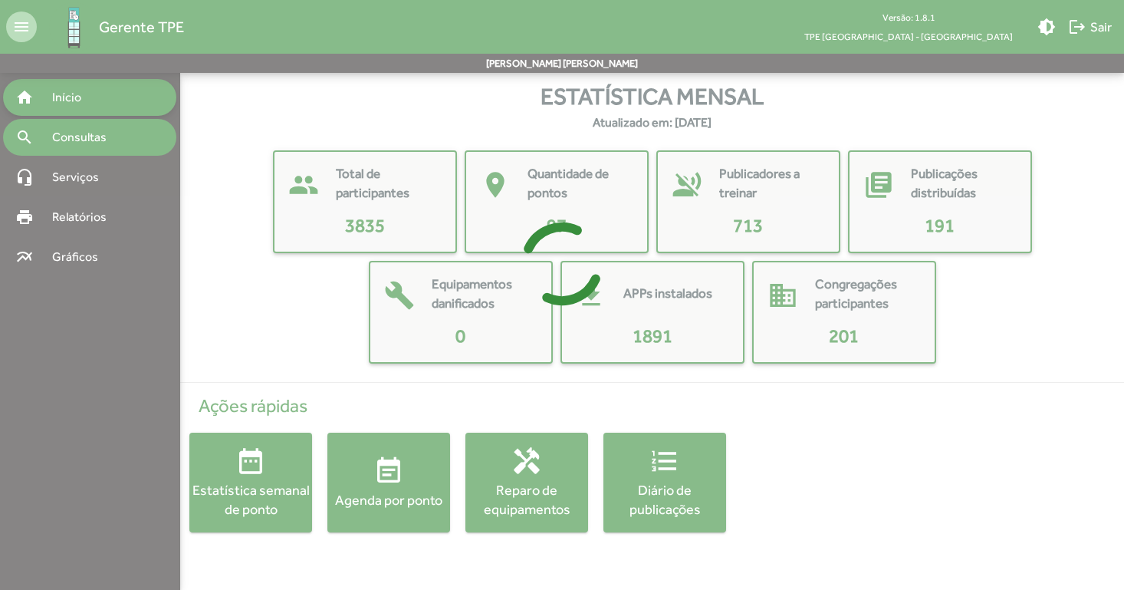
click at [114, 153] on div at bounding box center [562, 295] width 1124 height 590
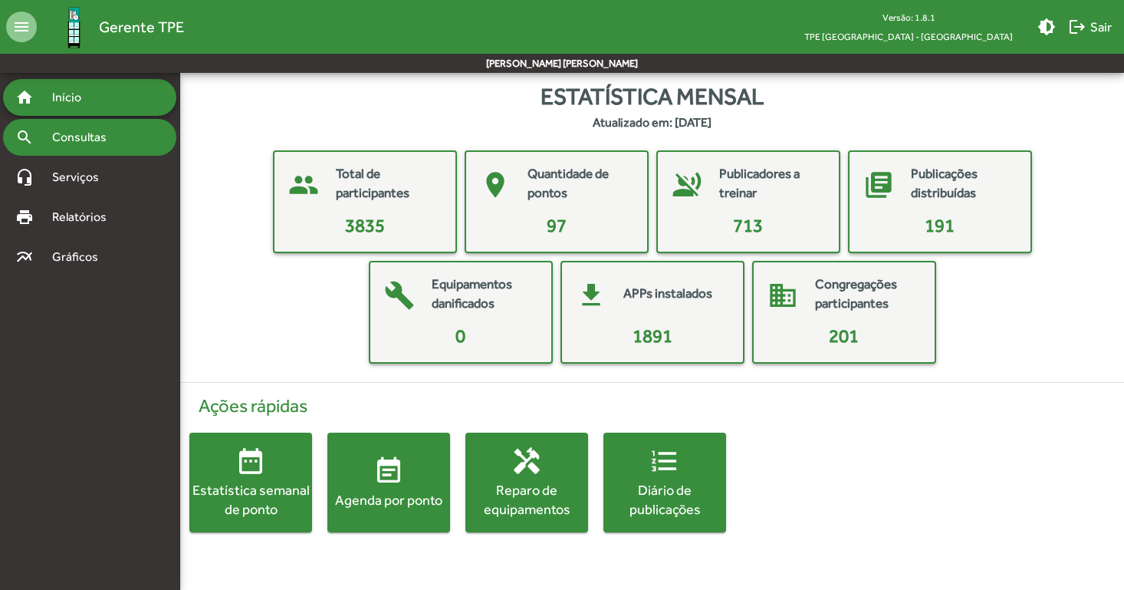
click at [114, 141] on span "Consultas" at bounding box center [85, 137] width 84 height 18
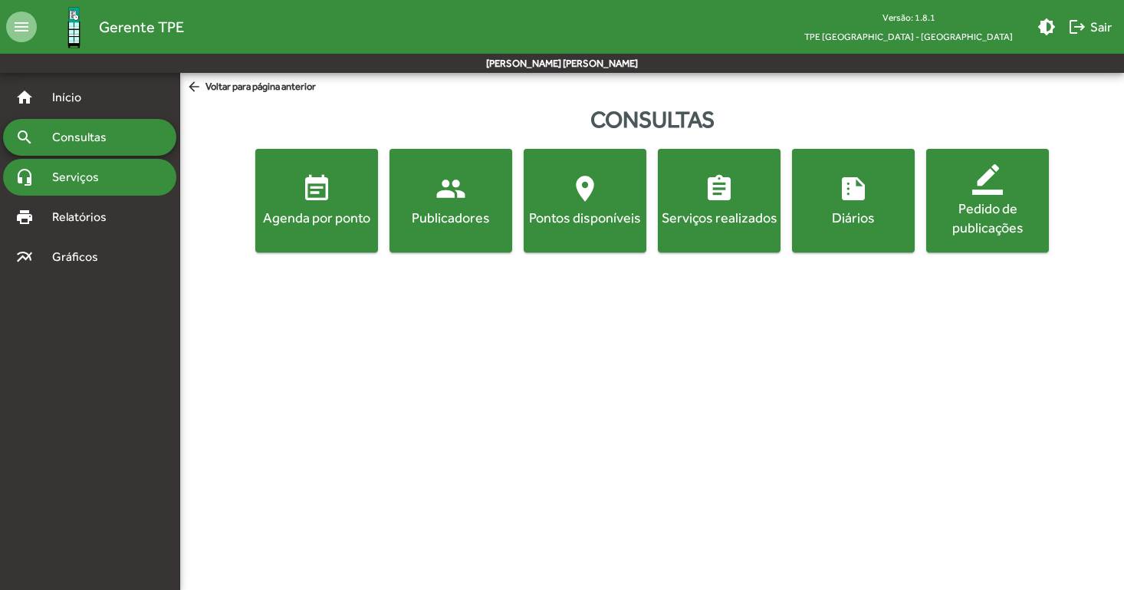
click at [108, 187] on div "headset_mic Serviços" at bounding box center [89, 177] width 173 height 37
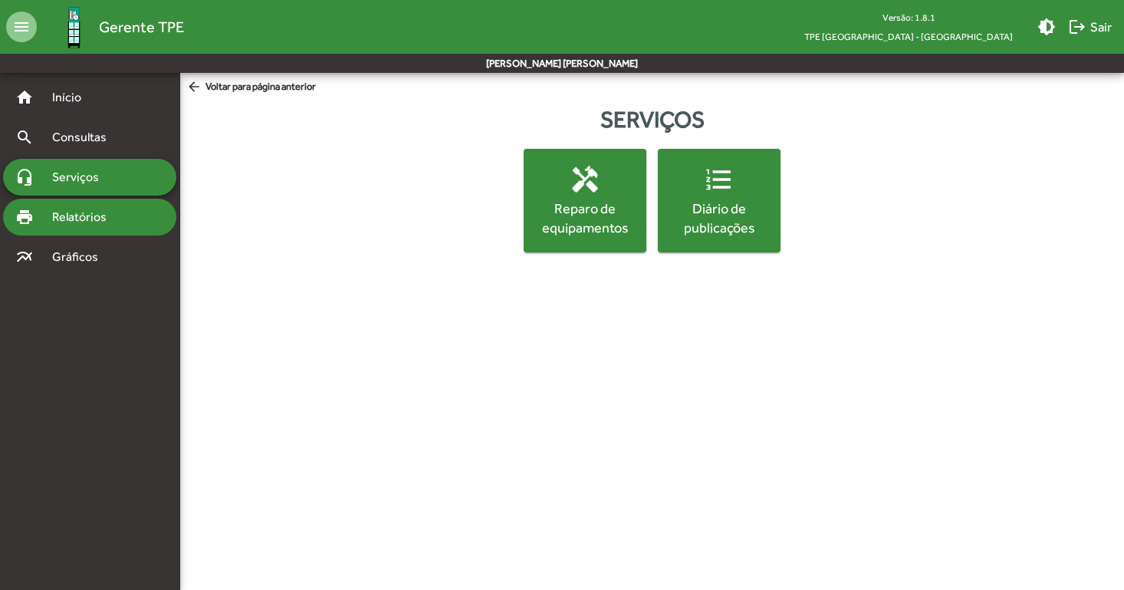
click at [96, 219] on span "Relatórios" at bounding box center [85, 217] width 84 height 18
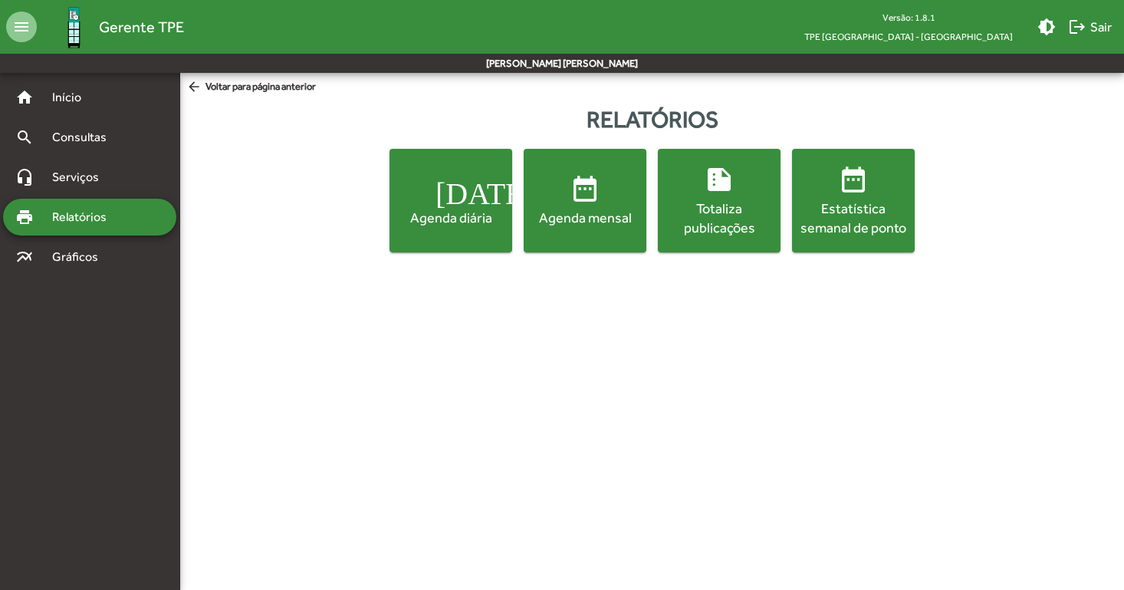
click at [421, 208] on div "Agenda diária" at bounding box center [451, 217] width 117 height 19
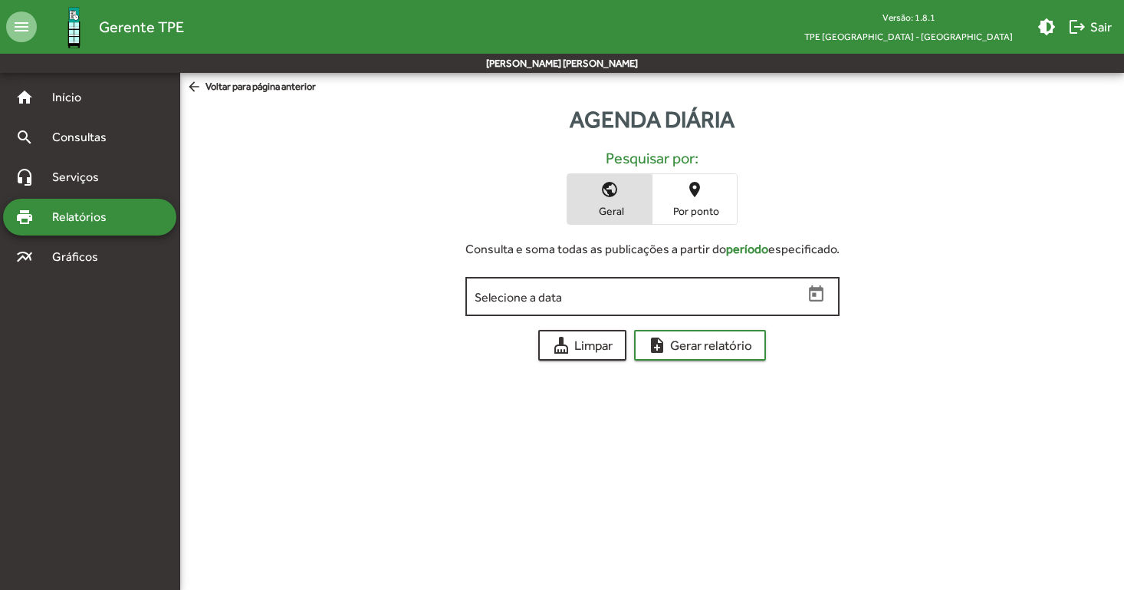
click at [672, 295] on input "Selecione a data" at bounding box center [639, 297] width 329 height 14
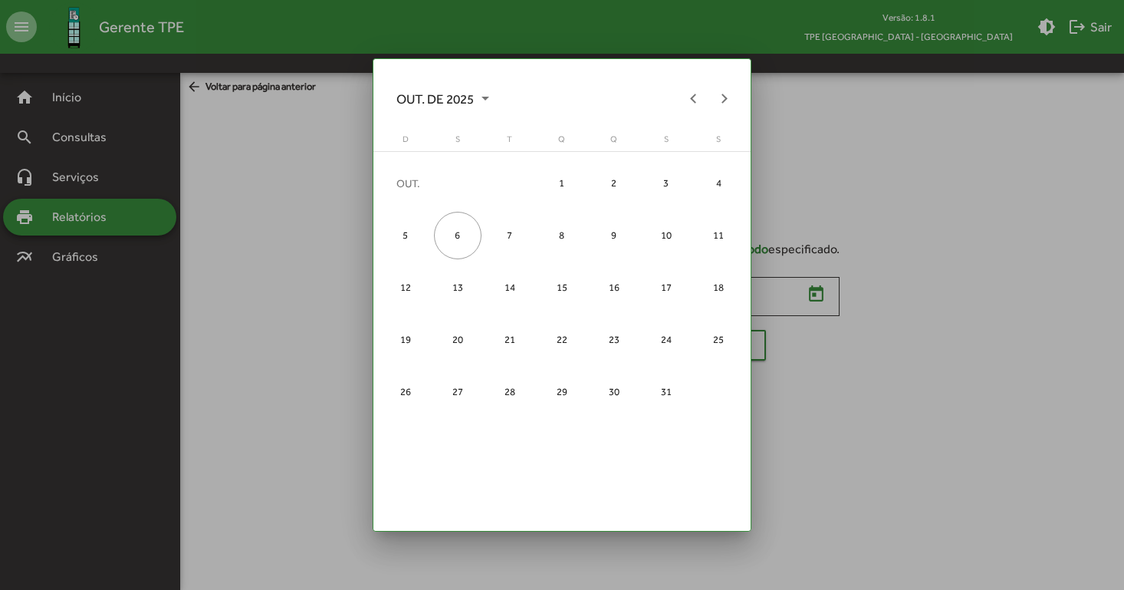
click at [943, 245] on div at bounding box center [562, 295] width 1124 height 590
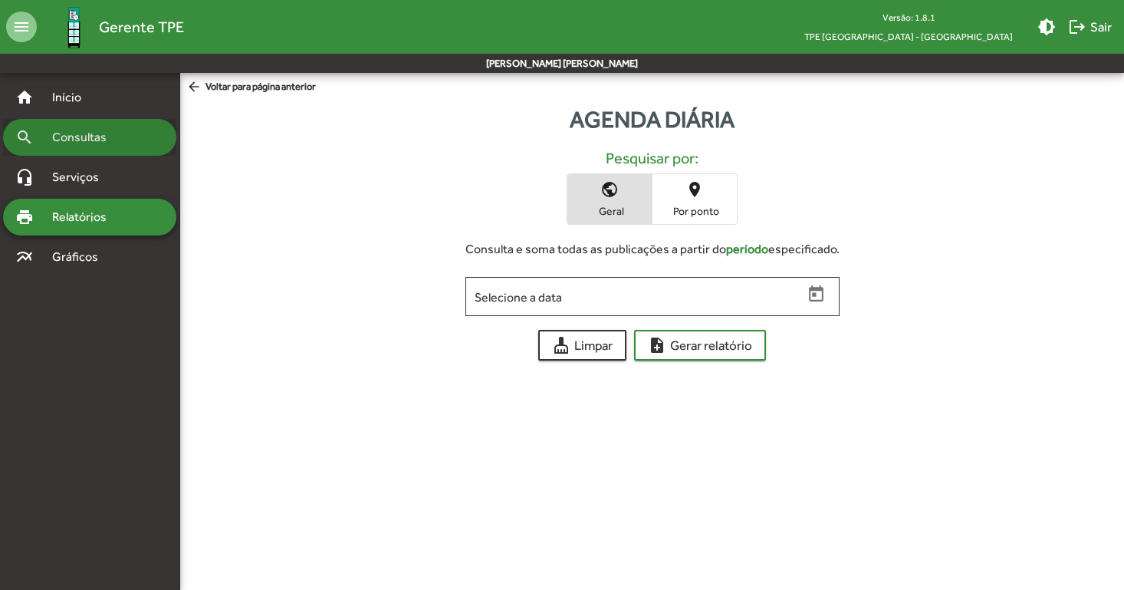
click at [94, 148] on div "search Consultas" at bounding box center [89, 137] width 173 height 37
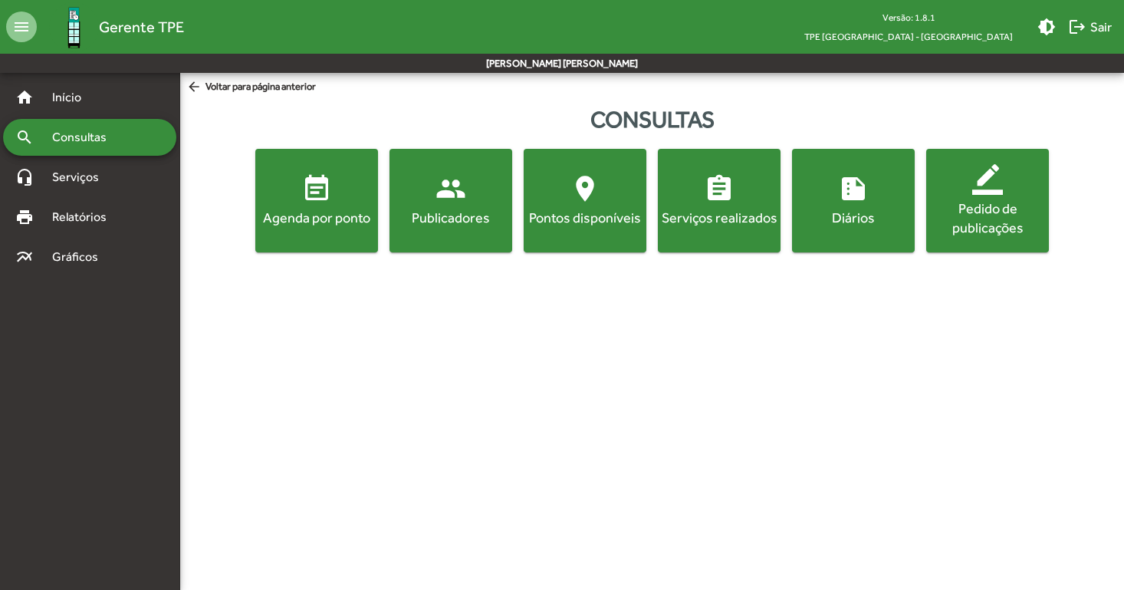
click at [336, 214] on div "Agenda por ponto" at bounding box center [316, 217] width 117 height 19
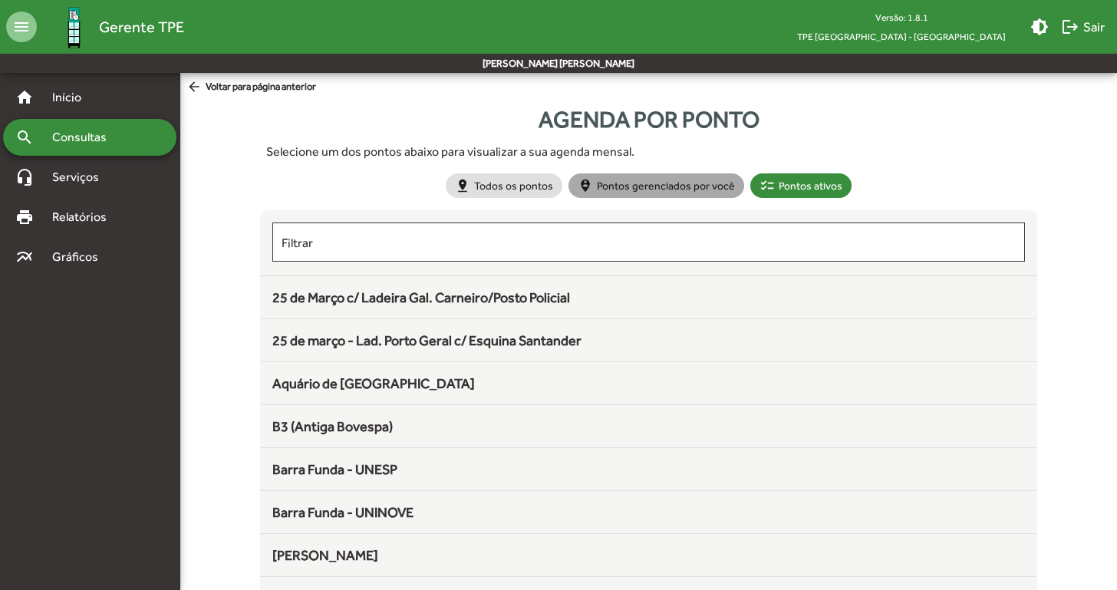
click at [670, 184] on mat-chip "person_pin_circle Pontos gerenciados por você" at bounding box center [656, 185] width 176 height 25
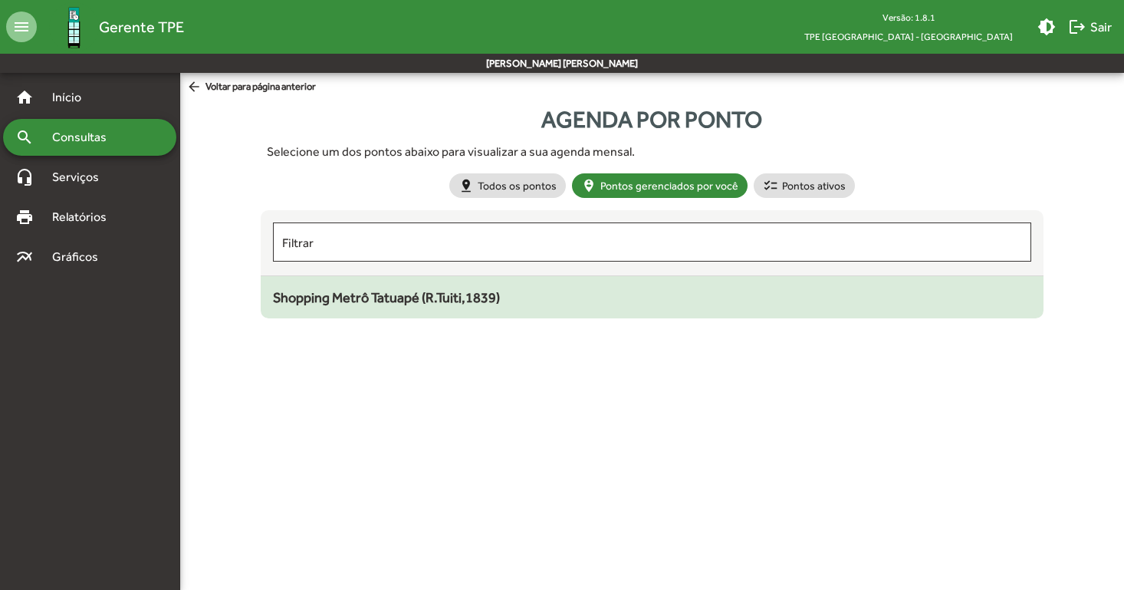
click at [435, 296] on span "Shopping Metrô Tatuapé (R.Tuiti,1839)" at bounding box center [386, 297] width 227 height 16
